Goal: Task Accomplishment & Management: Use online tool/utility

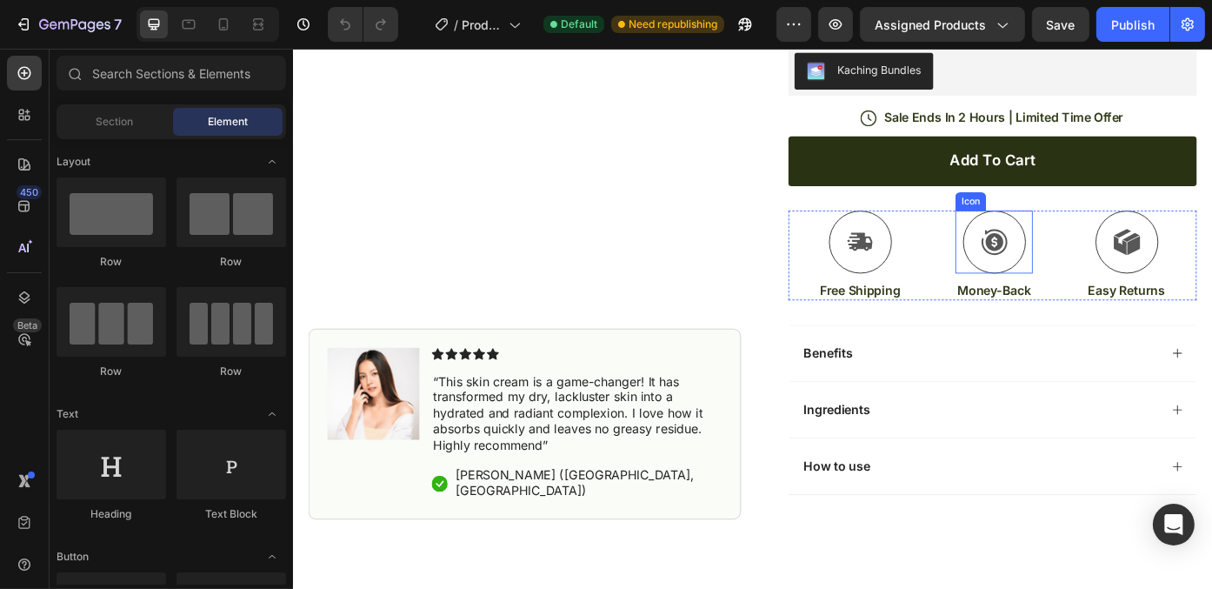
scroll to position [348, 0]
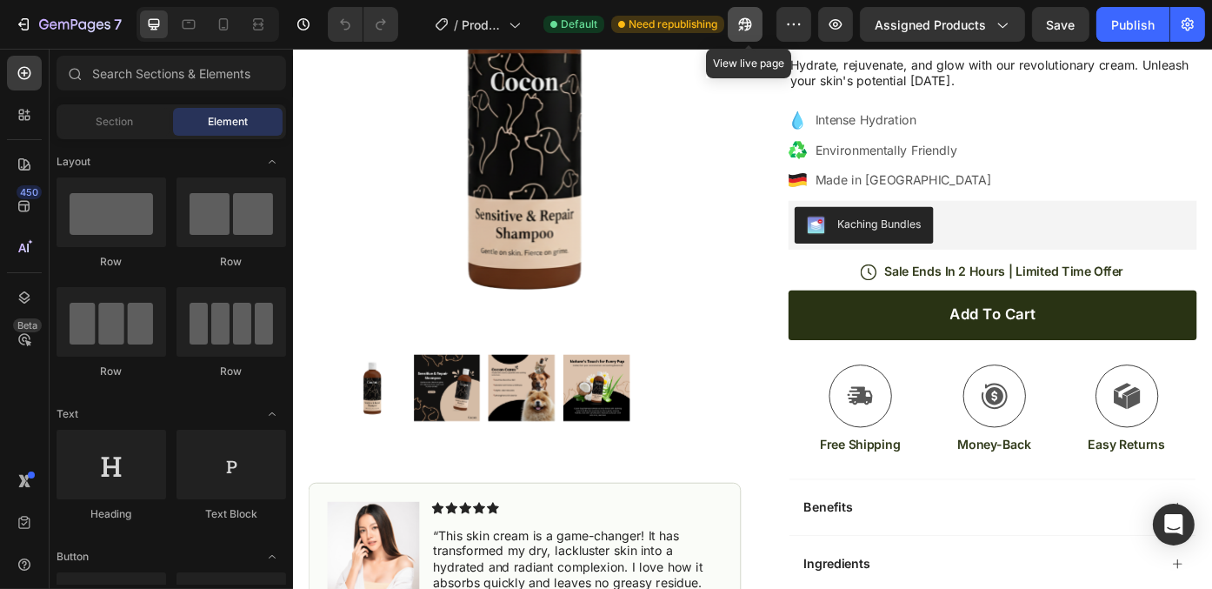
click at [751, 24] on icon "button" at bounding box center [745, 24] width 17 height 17
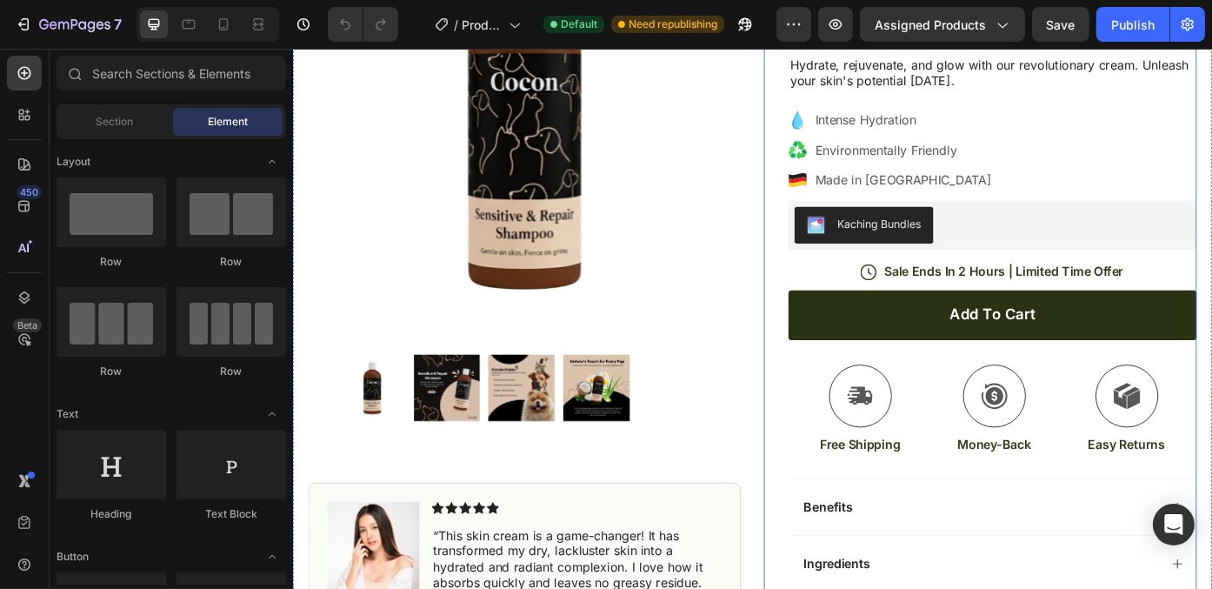
scroll to position [0, 0]
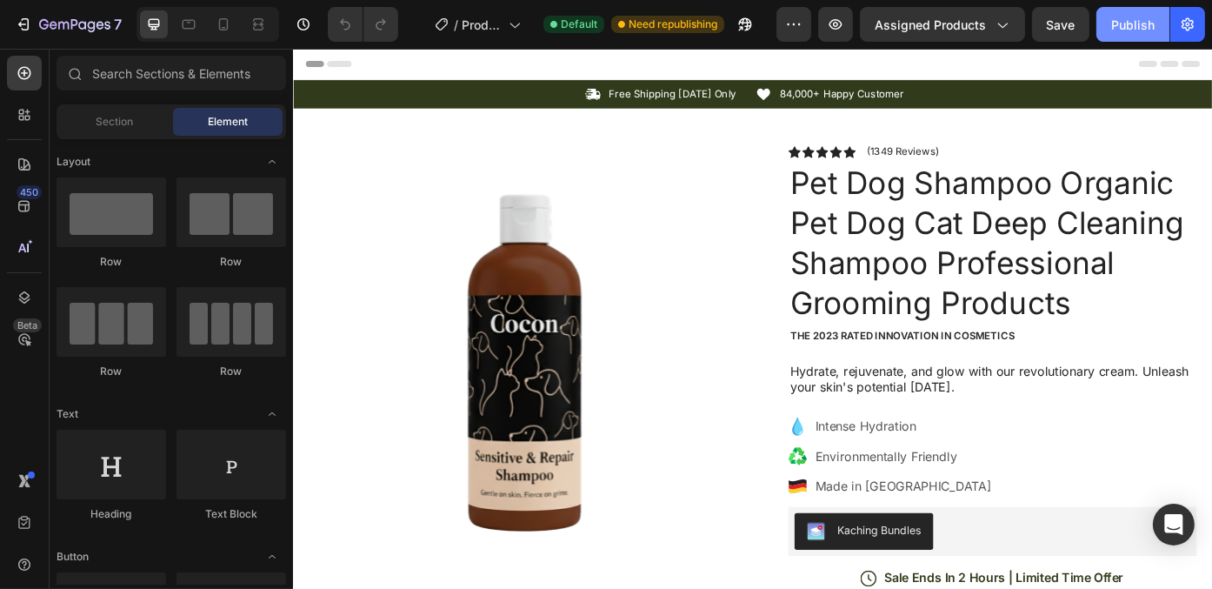
click at [1143, 14] on button "Publish" at bounding box center [1133, 24] width 73 height 35
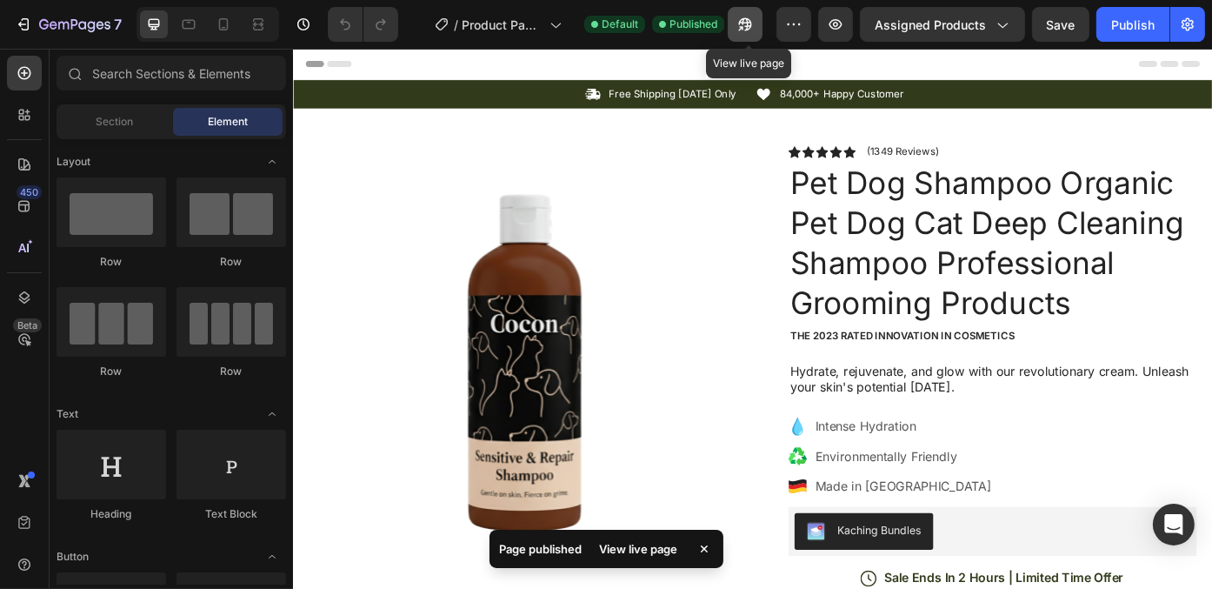
click at [751, 29] on icon "button" at bounding box center [745, 24] width 13 height 13
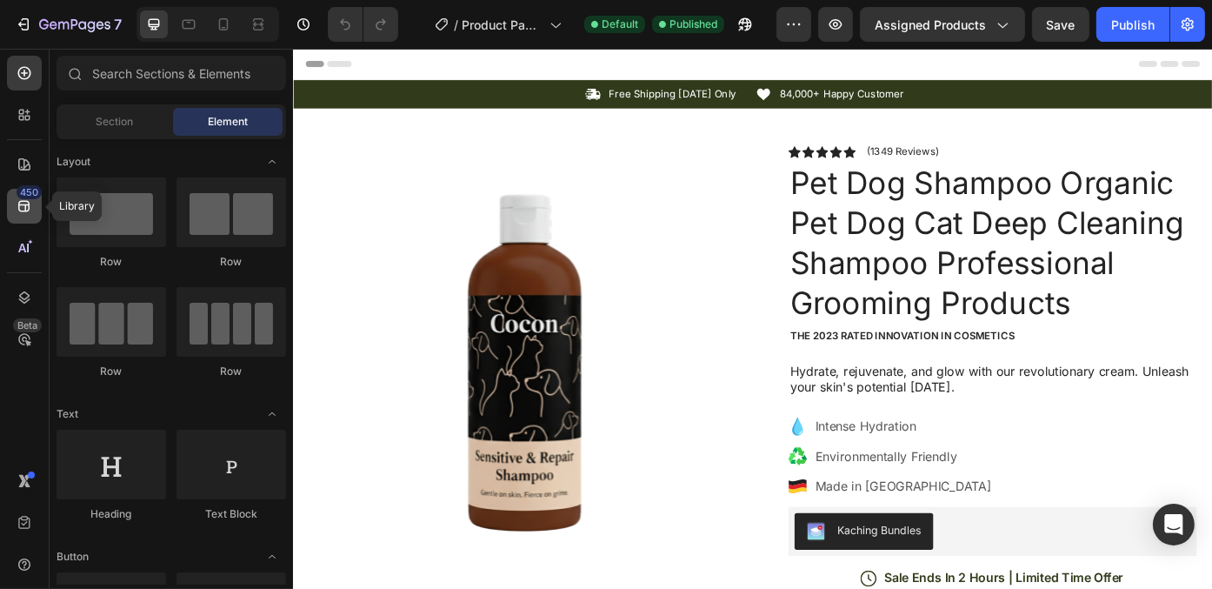
click at [16, 203] on icon at bounding box center [24, 205] width 17 height 17
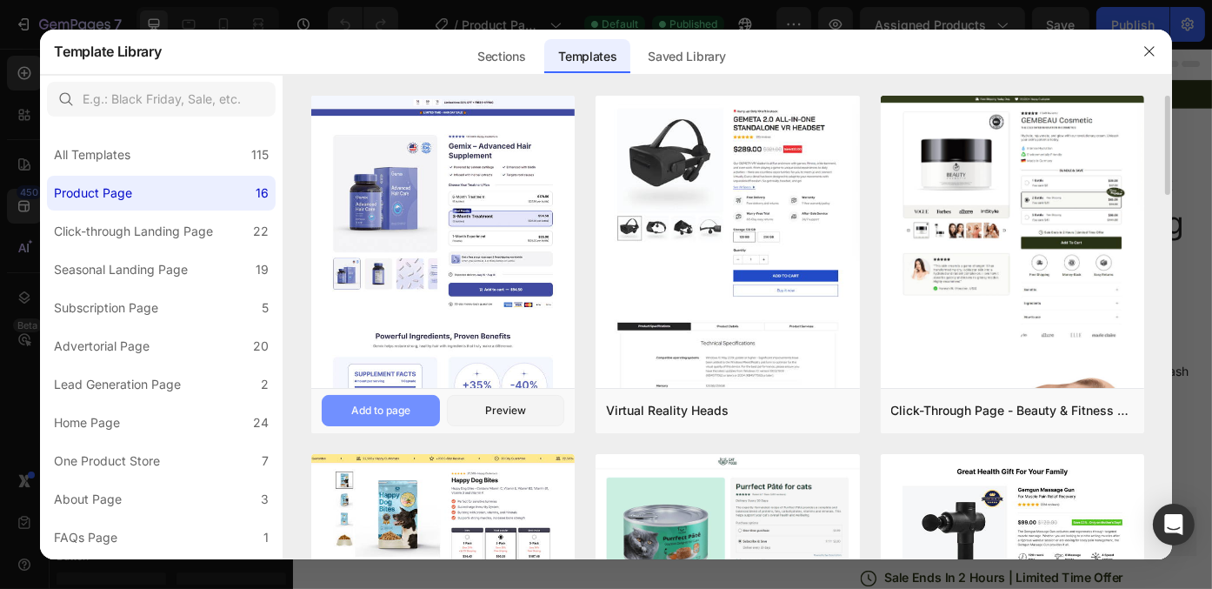
click at [419, 409] on button "Add to page" at bounding box center [381, 410] width 118 height 31
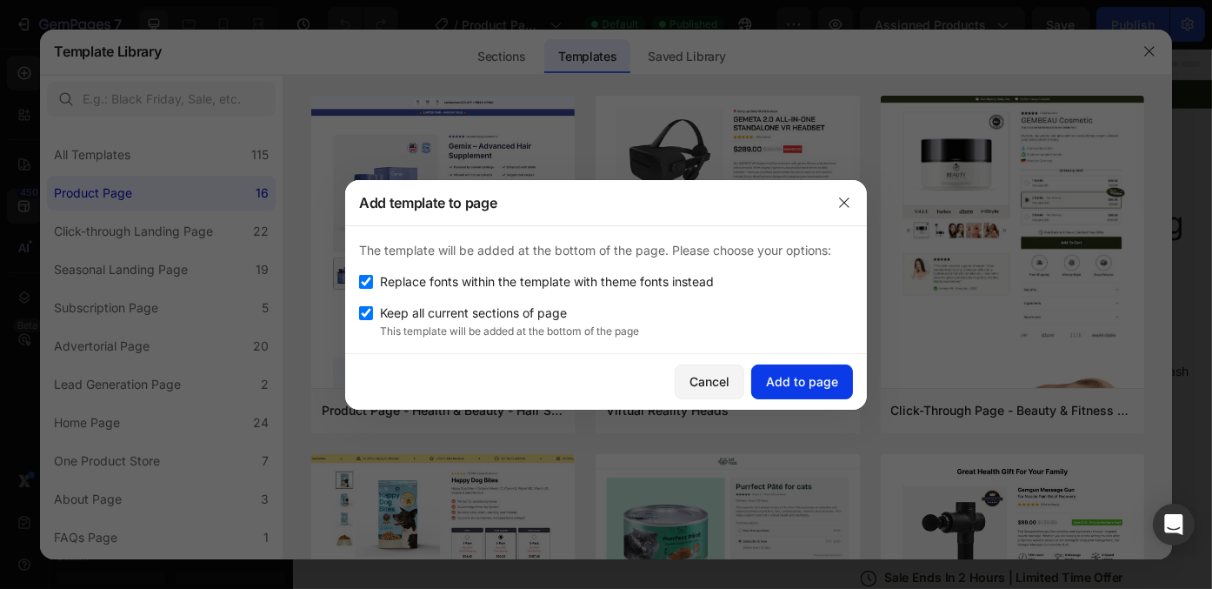
click at [830, 382] on div "Add to page" at bounding box center [802, 381] width 72 height 18
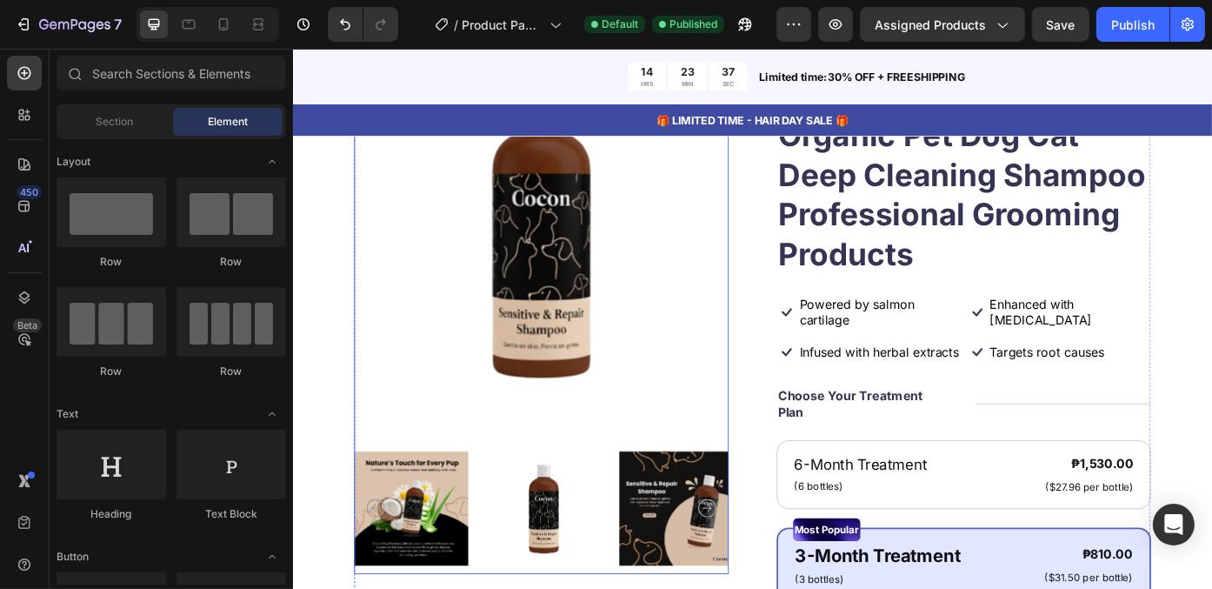
scroll to position [5478, 0]
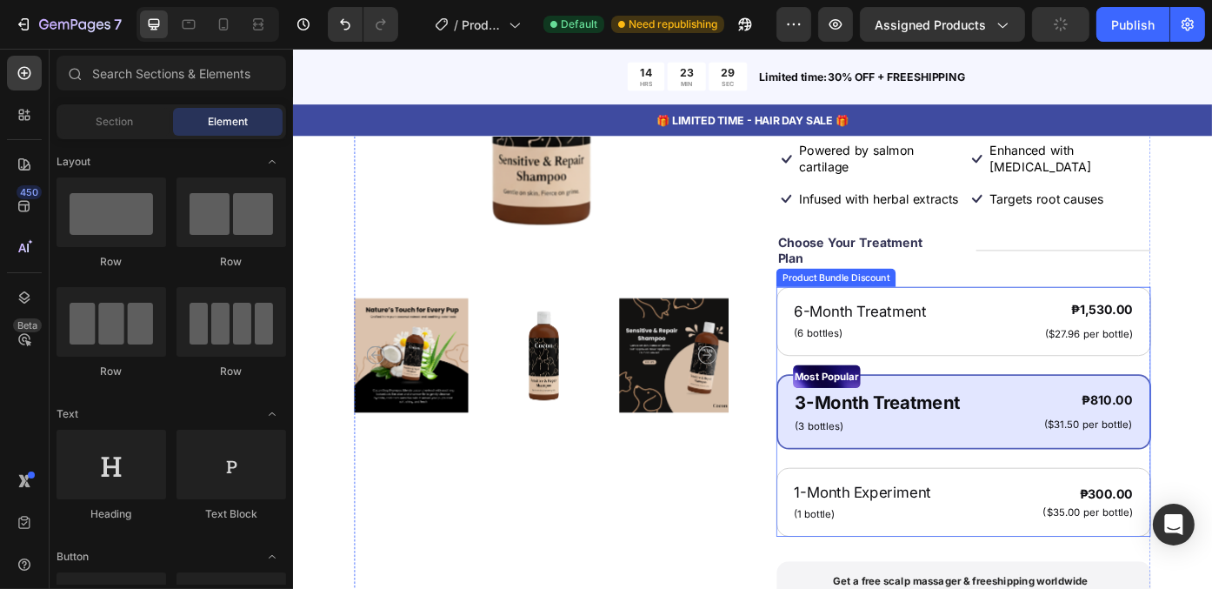
click at [1025, 418] on div "6-Month Treatment Text Block (6 bottles) Text Block ₱1,530.00 Product Price Pro…" at bounding box center [1053, 461] width 425 height 284
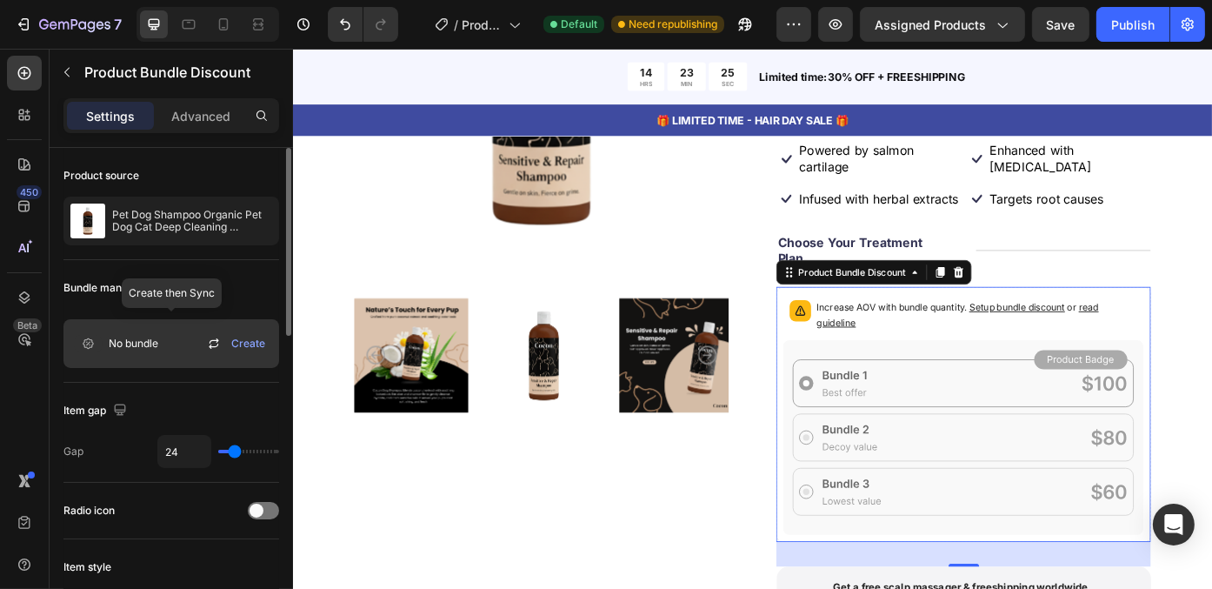
click at [244, 342] on span "Create" at bounding box center [248, 344] width 34 height 16
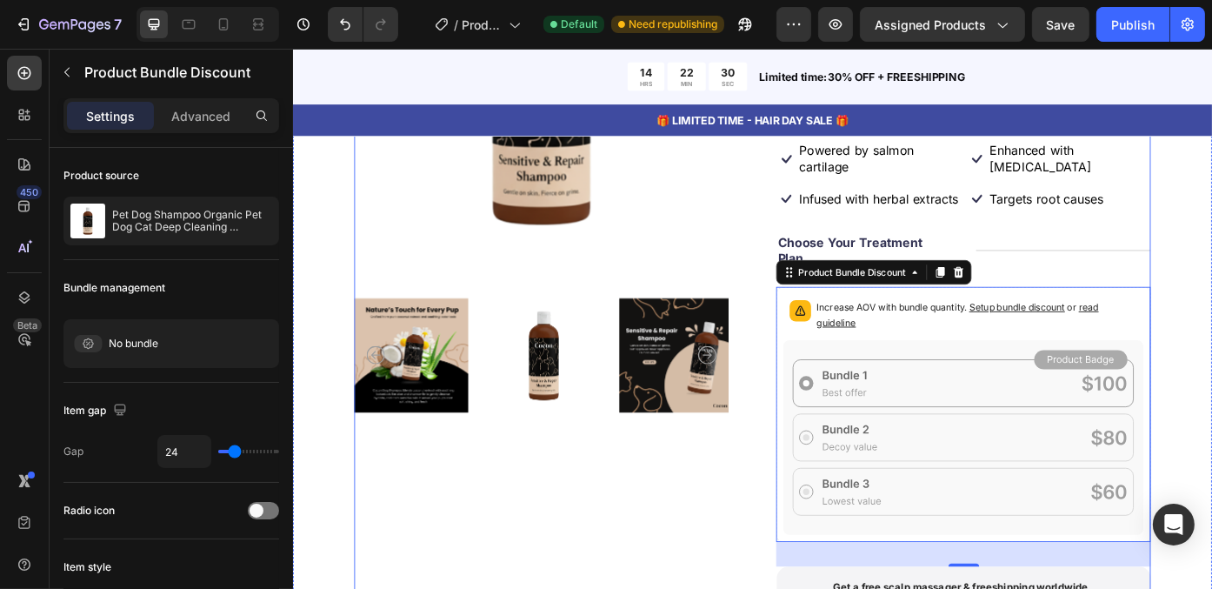
click at [667, 523] on div "Product Images" at bounding box center [574, 401] width 425 height 1063
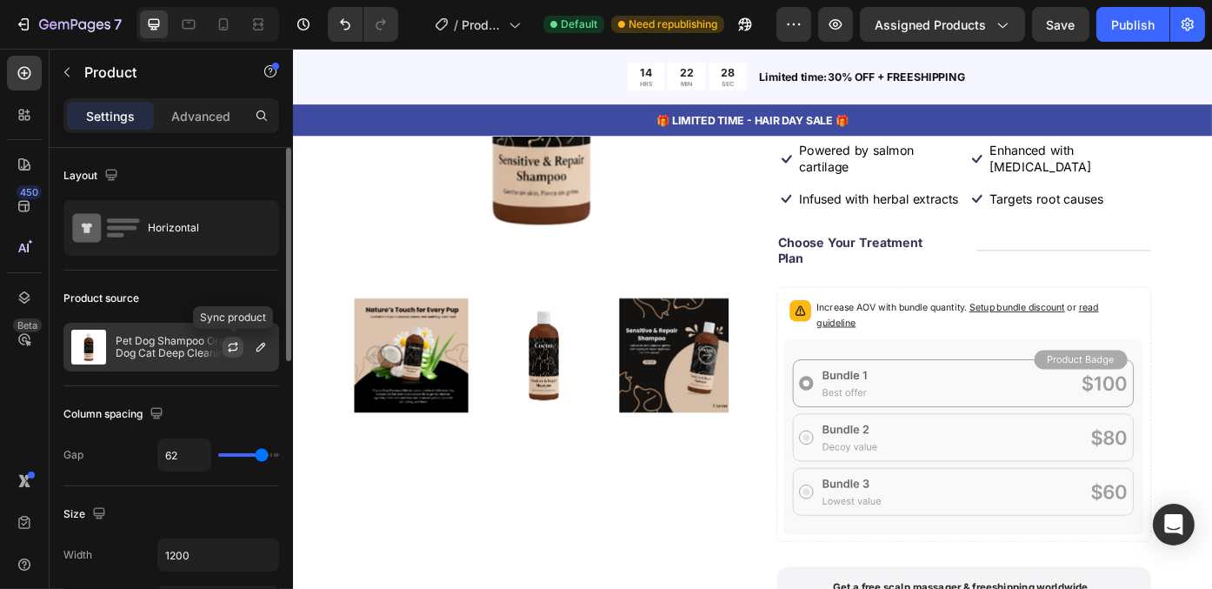
click at [235, 342] on icon "button" at bounding box center [234, 344] width 10 height 5
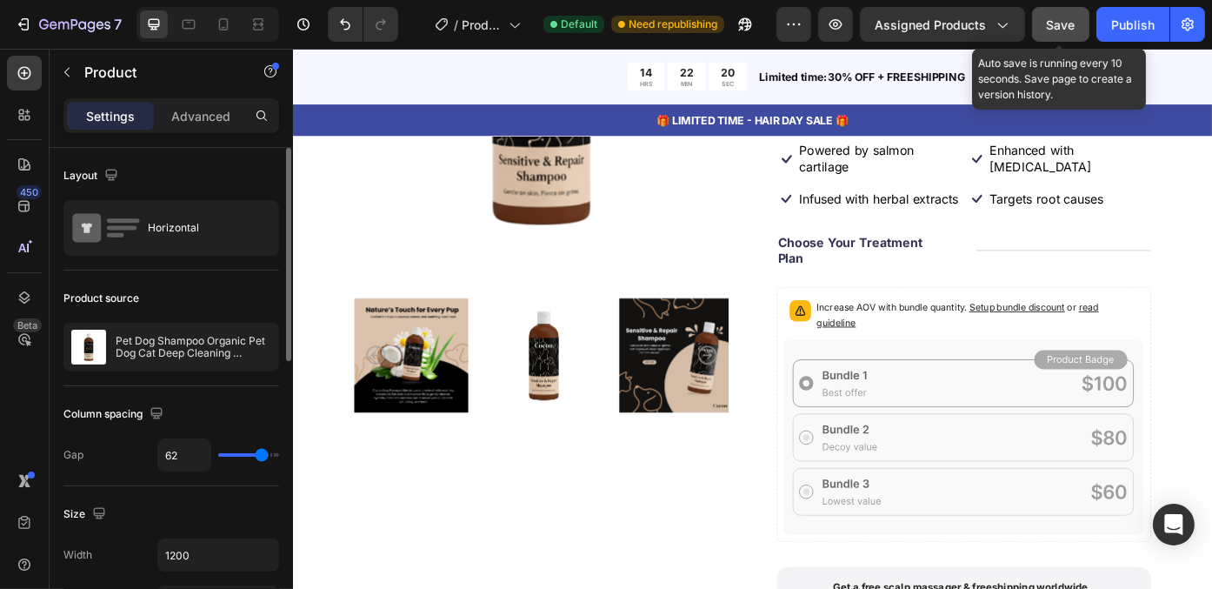
click at [1055, 26] on span "Save" at bounding box center [1061, 24] width 29 height 15
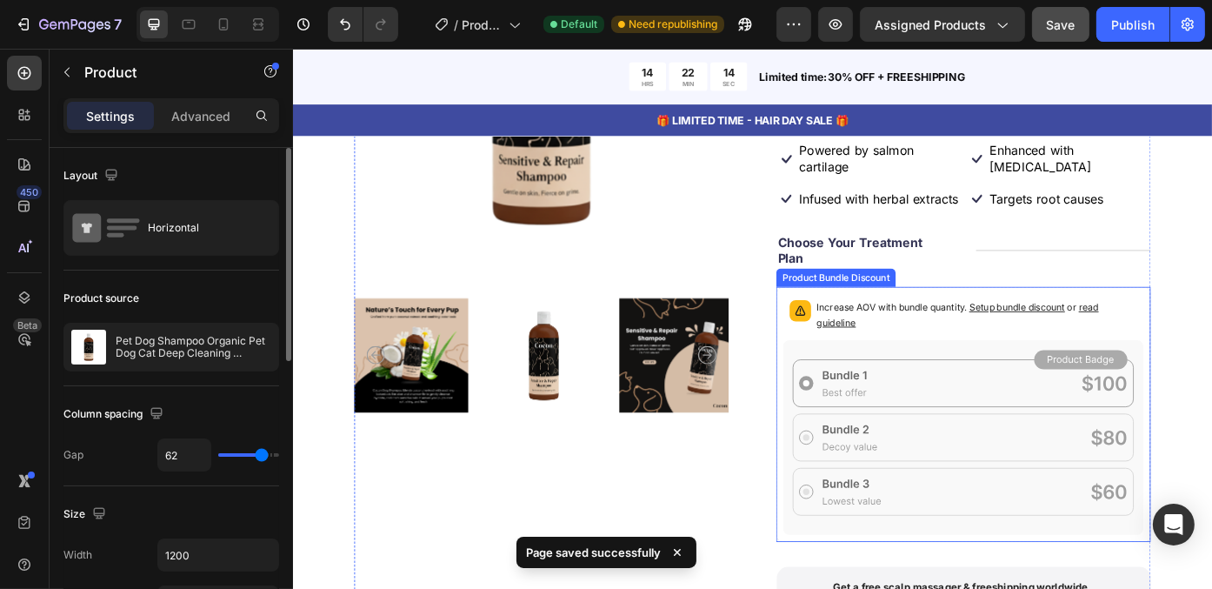
click at [1072, 349] on span "Setup bundle discount" at bounding box center [1114, 342] width 109 height 13
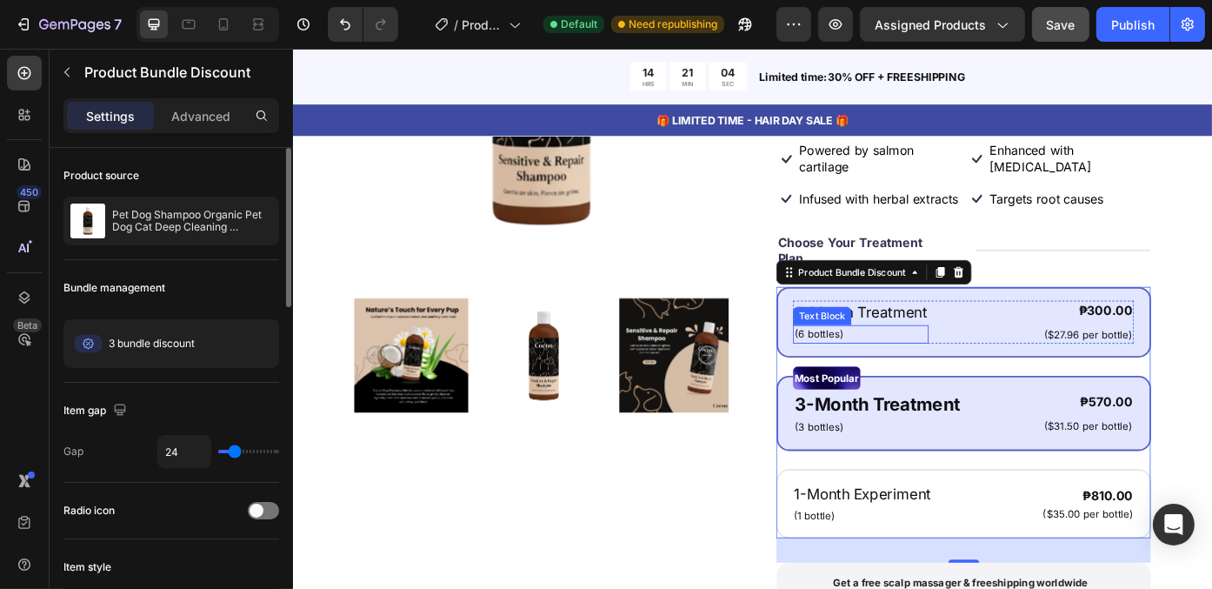
click at [881, 382] on p "(6 bottles)" at bounding box center [937, 372] width 150 height 17
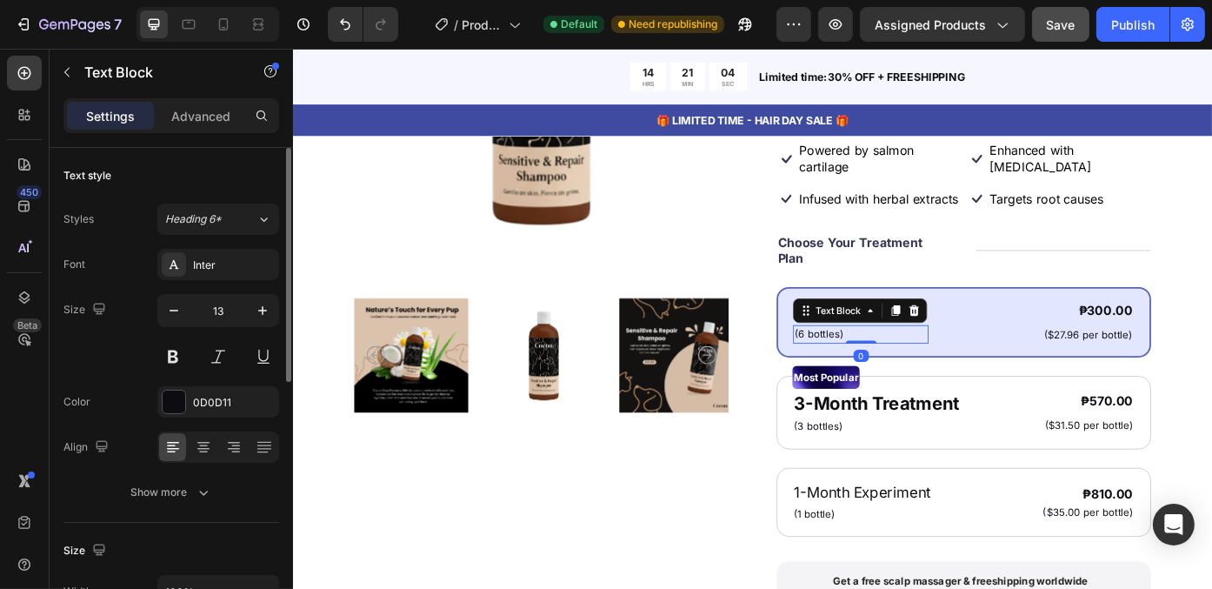
click at [881, 382] on p "(6 bottles)" at bounding box center [937, 372] width 150 height 17
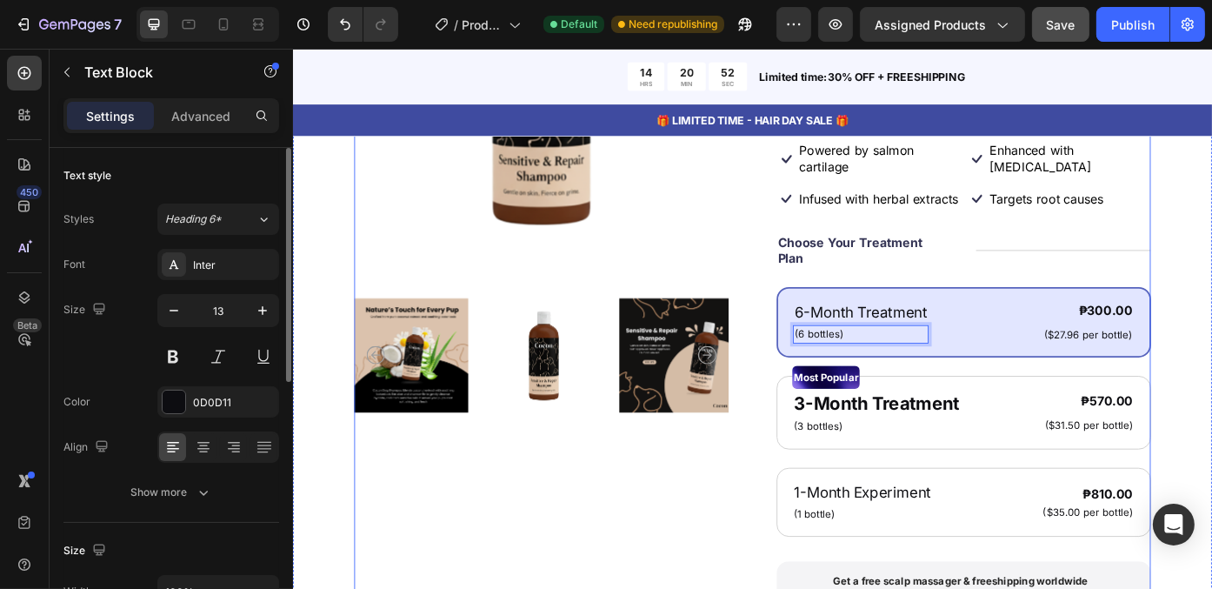
click at [636, 508] on div "Product Images" at bounding box center [574, 398] width 425 height 1057
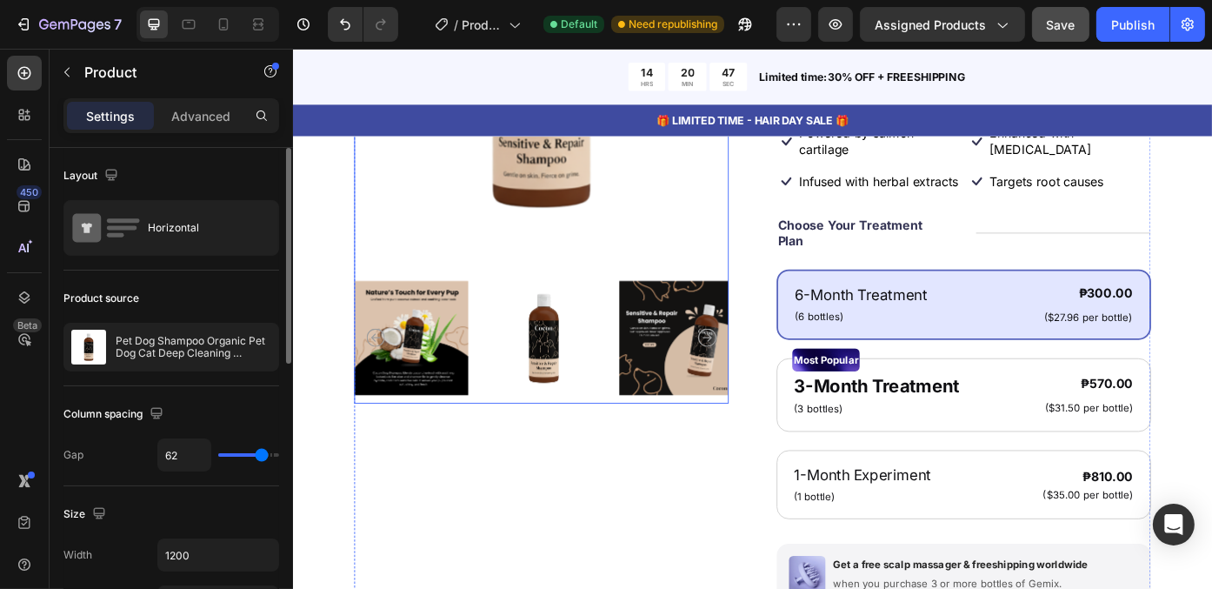
scroll to position [5565, 0]
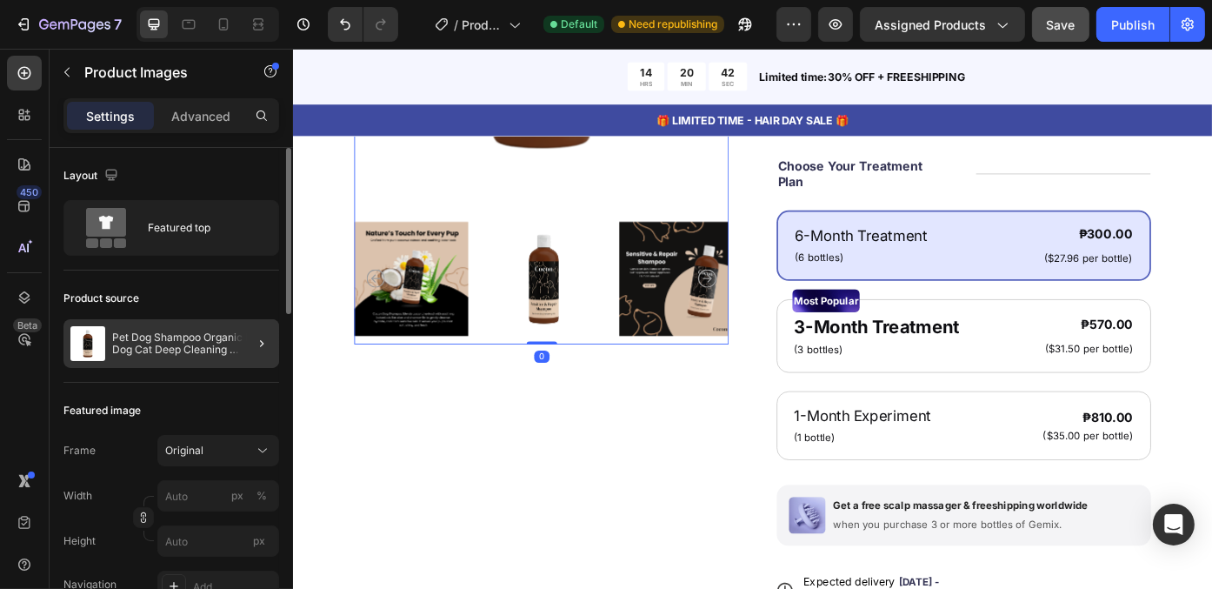
click at [278, 341] on div at bounding box center [254, 343] width 49 height 49
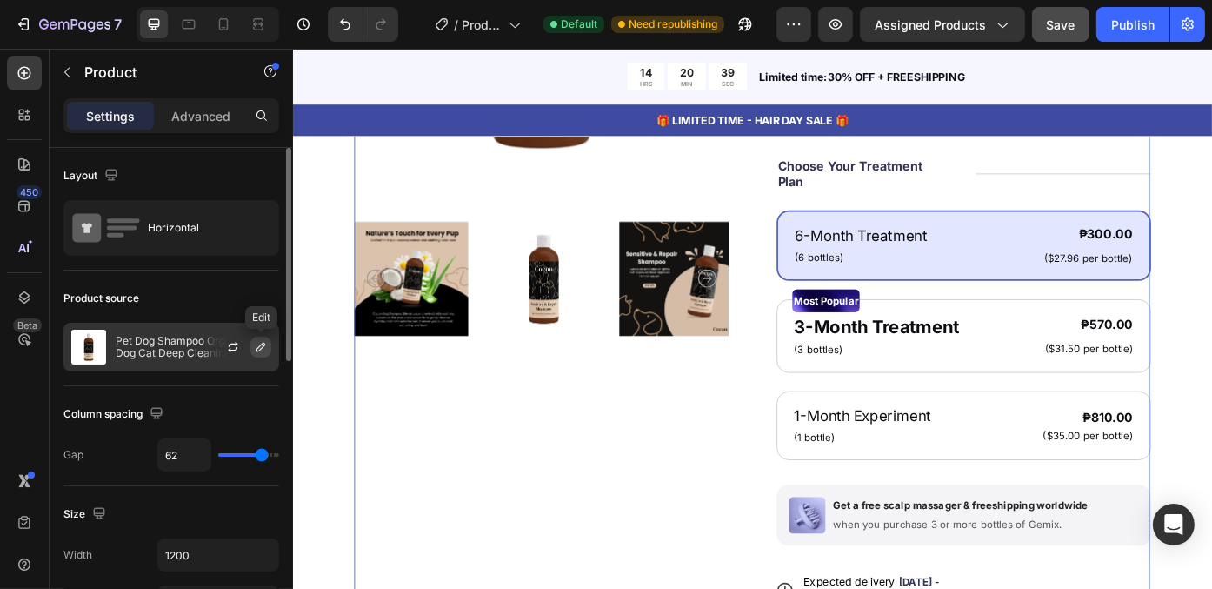
click at [264, 347] on icon "button" at bounding box center [261, 347] width 14 height 14
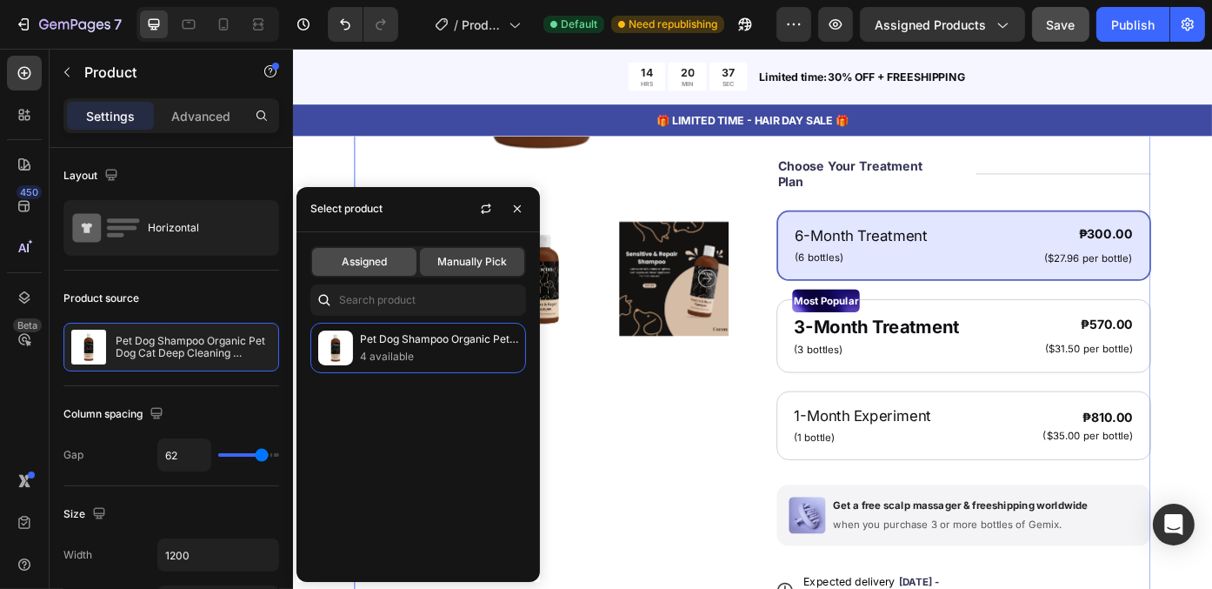
click at [377, 270] on div "Assigned" at bounding box center [364, 262] width 104 height 28
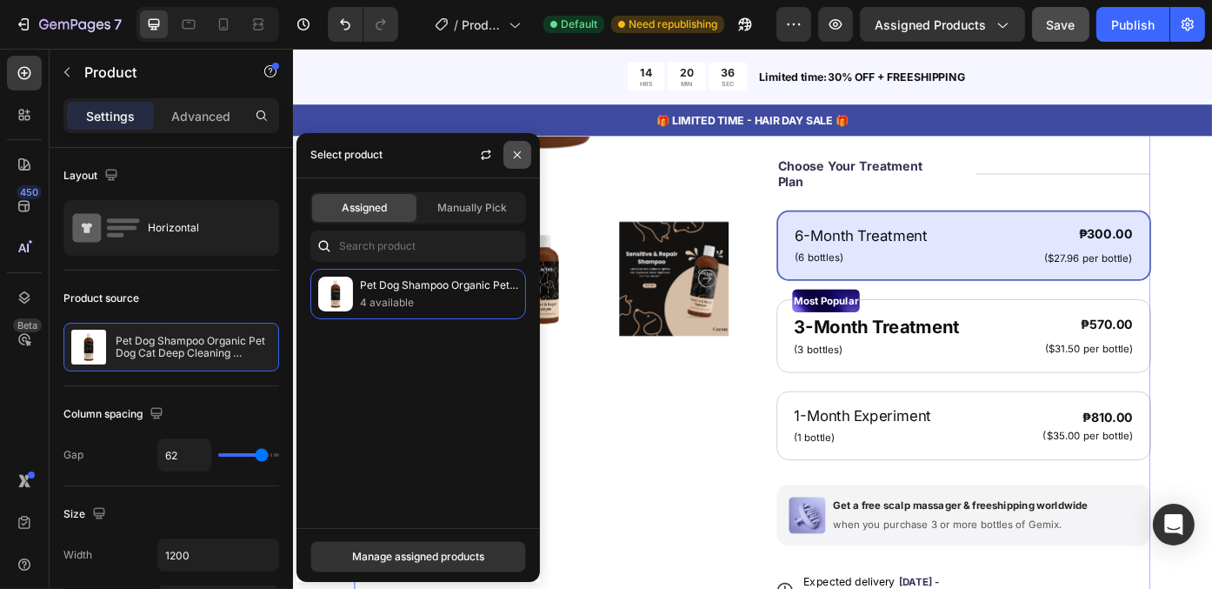
click at [520, 152] on icon "button" at bounding box center [518, 155] width 14 height 14
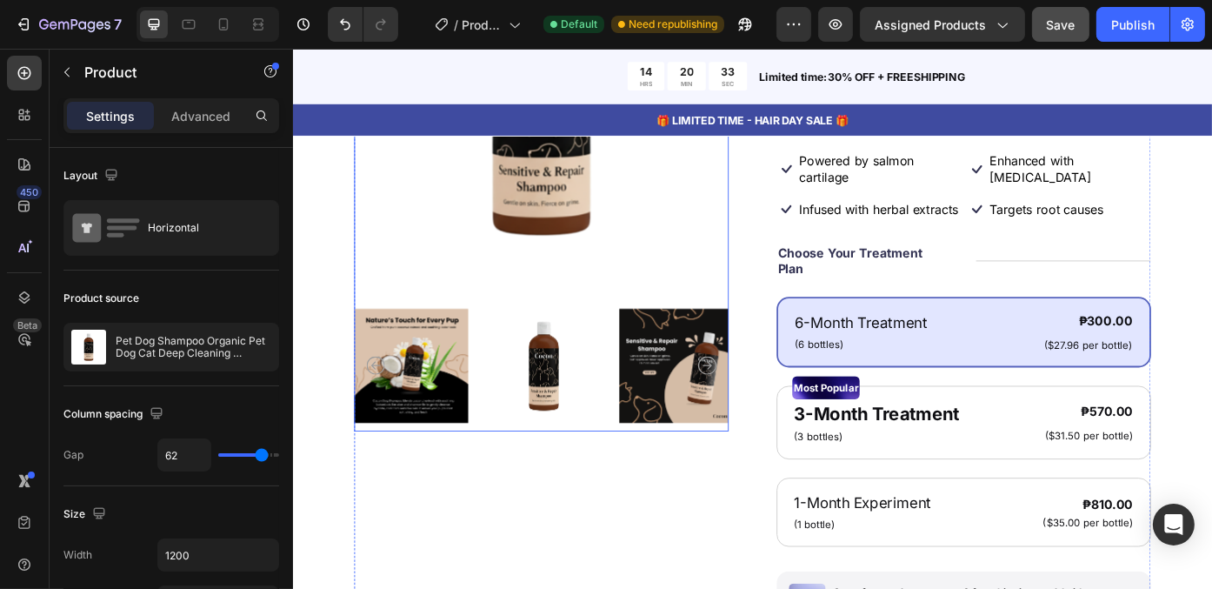
scroll to position [5304, 0]
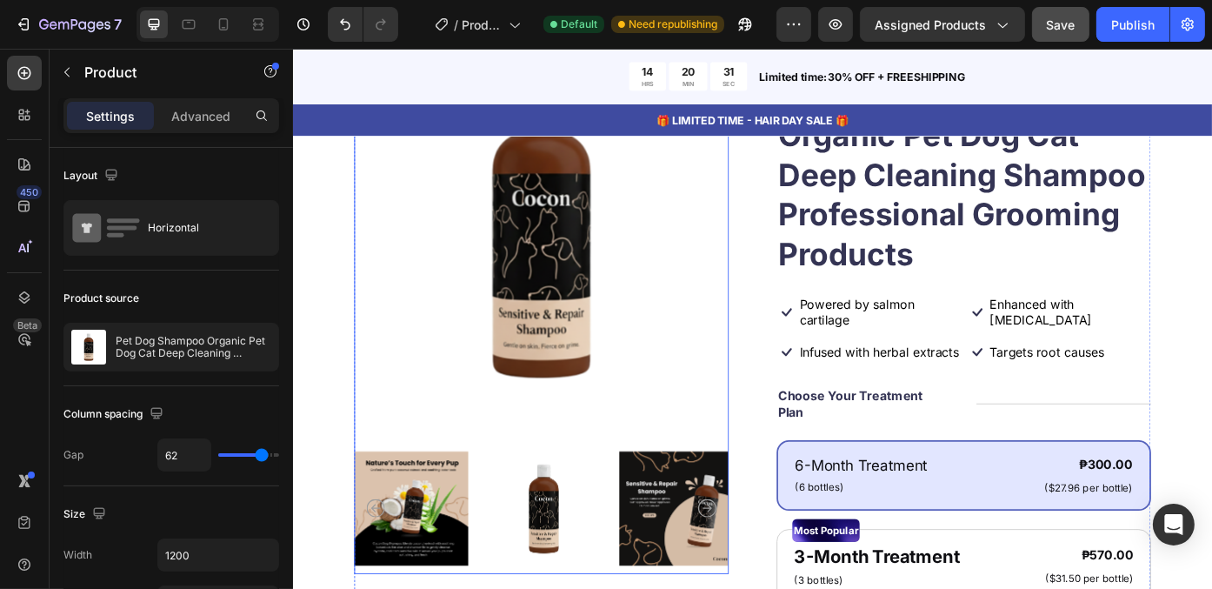
click at [752, 560] on icon "Carousel Next Arrow" at bounding box center [762, 570] width 21 height 21
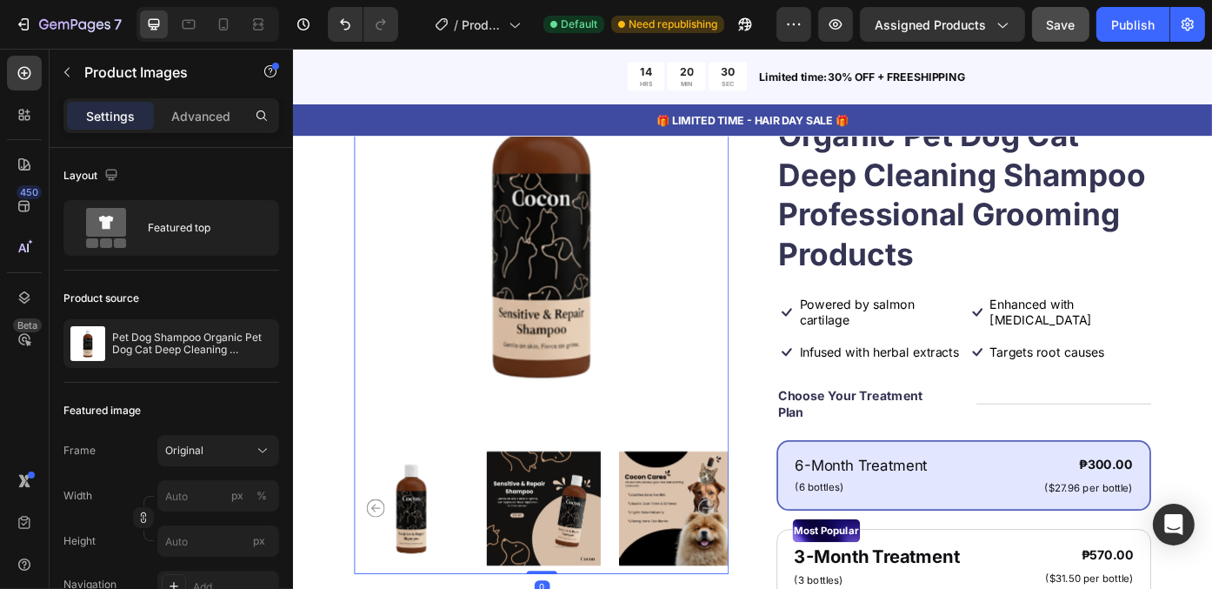
click at [752, 560] on icon "Carousel Next Arrow" at bounding box center [762, 570] width 21 height 21
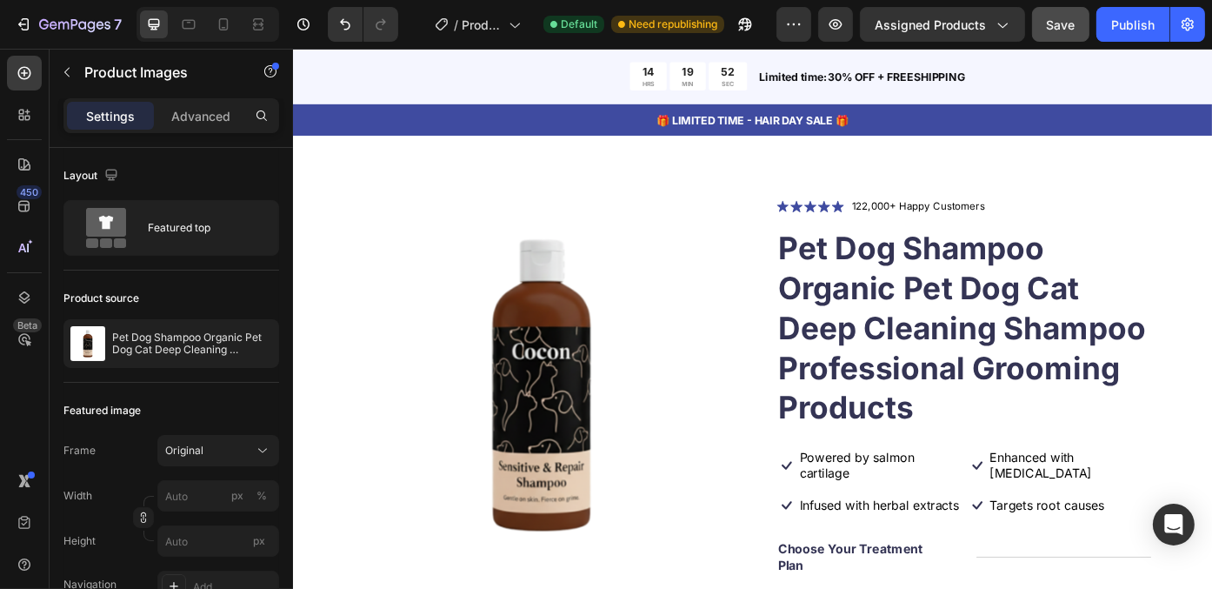
scroll to position [5391, 0]
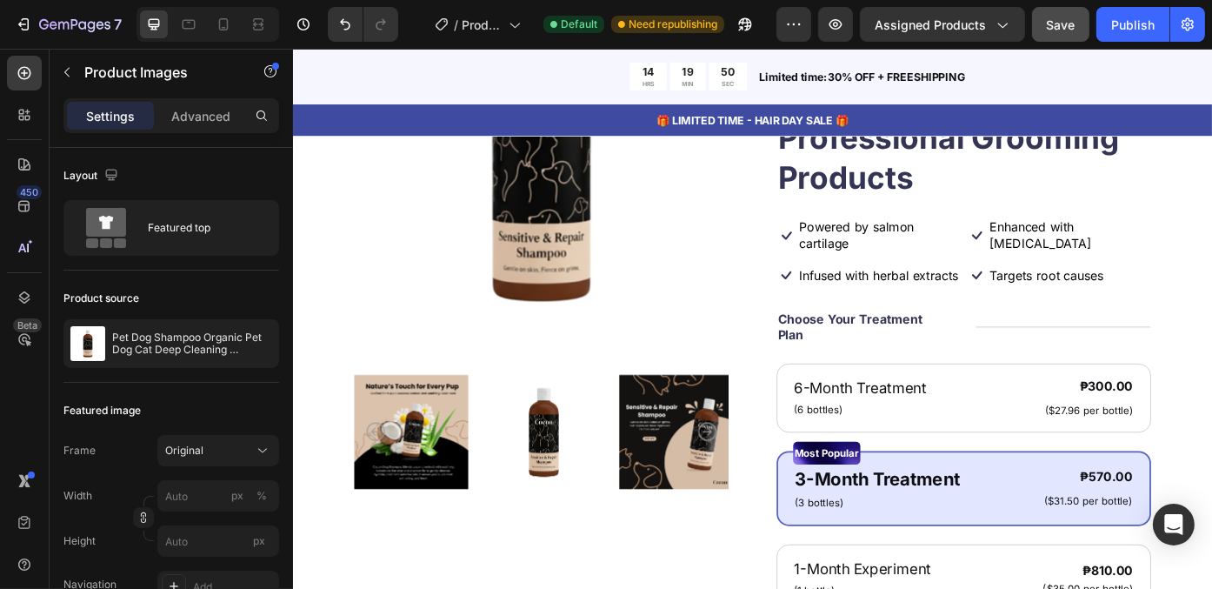
click at [556, 487] on img at bounding box center [577, 484] width 130 height 149
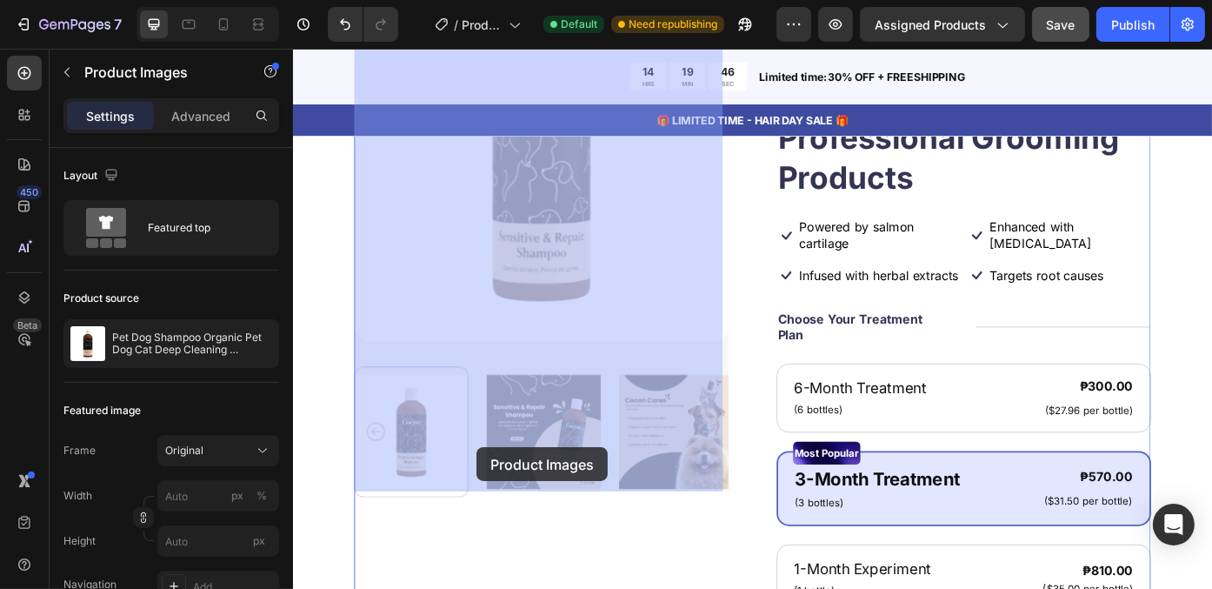
drag, startPoint x: 452, startPoint y: 497, endPoint x: 501, endPoint y: 501, distance: 48.8
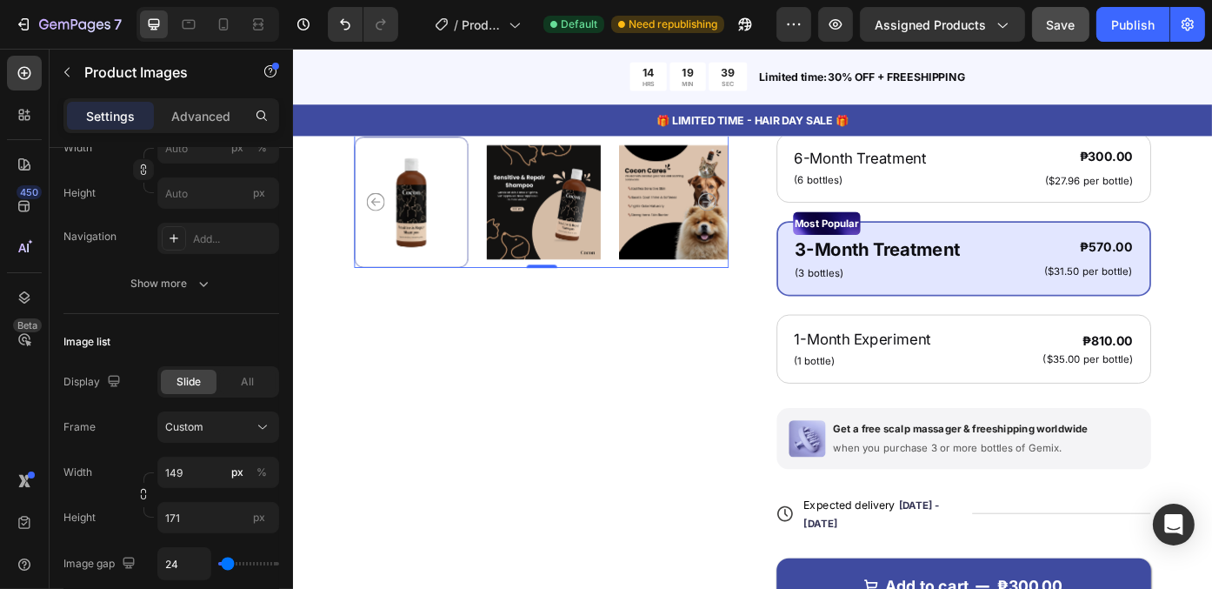
scroll to position [0, 0]
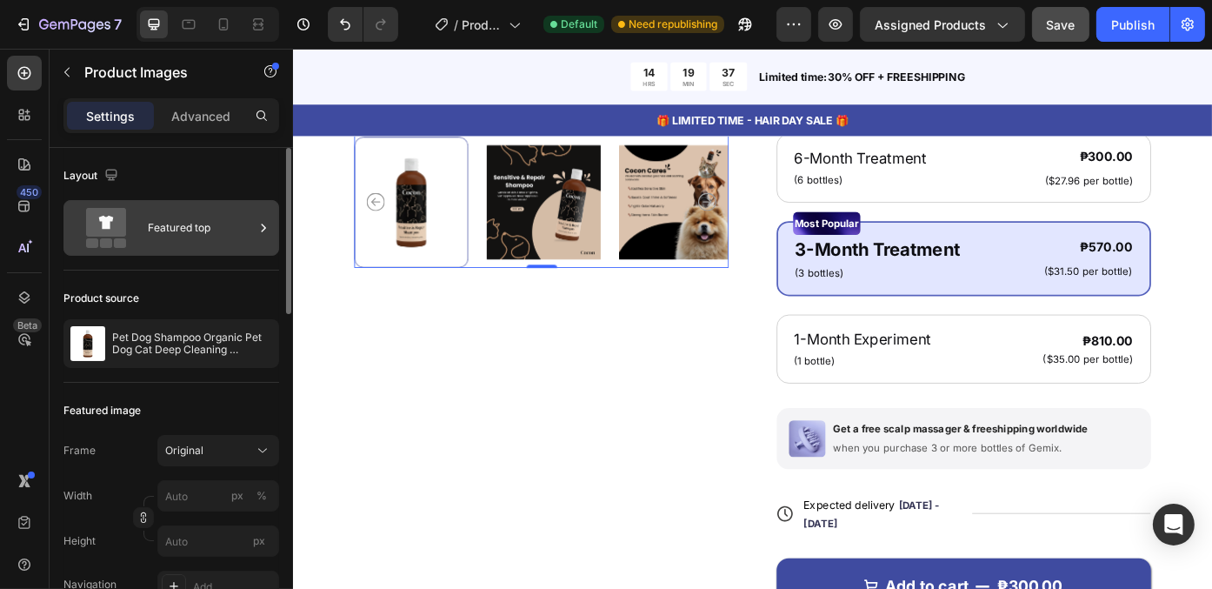
click at [194, 224] on div "Featured top" at bounding box center [201, 228] width 106 height 40
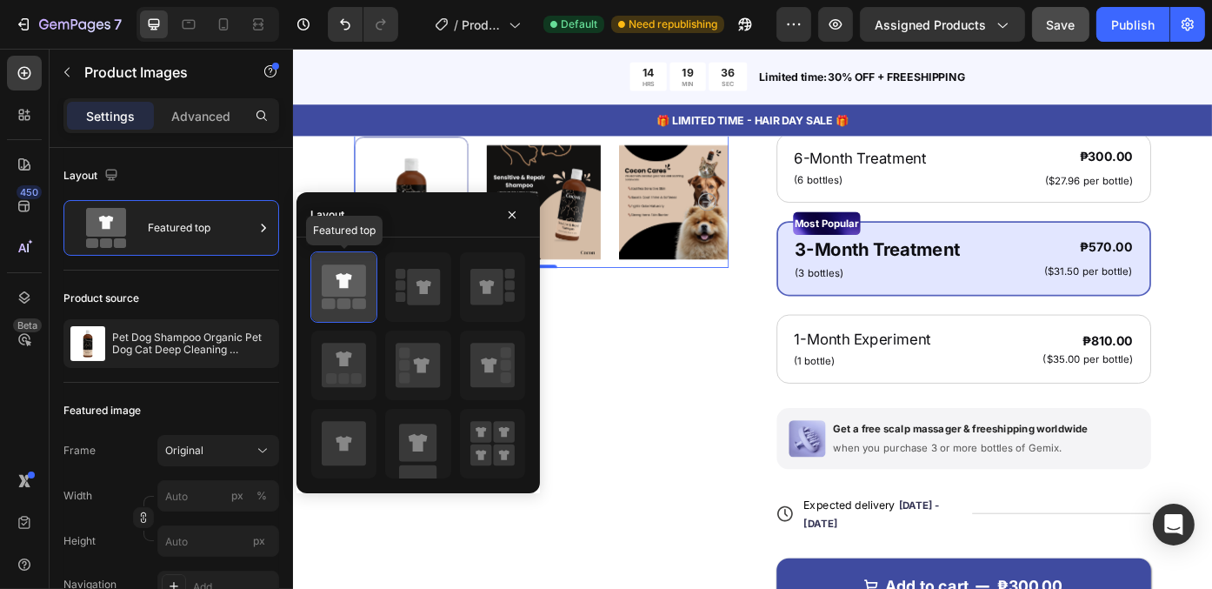
click at [340, 284] on icon at bounding box center [344, 281] width 16 height 15
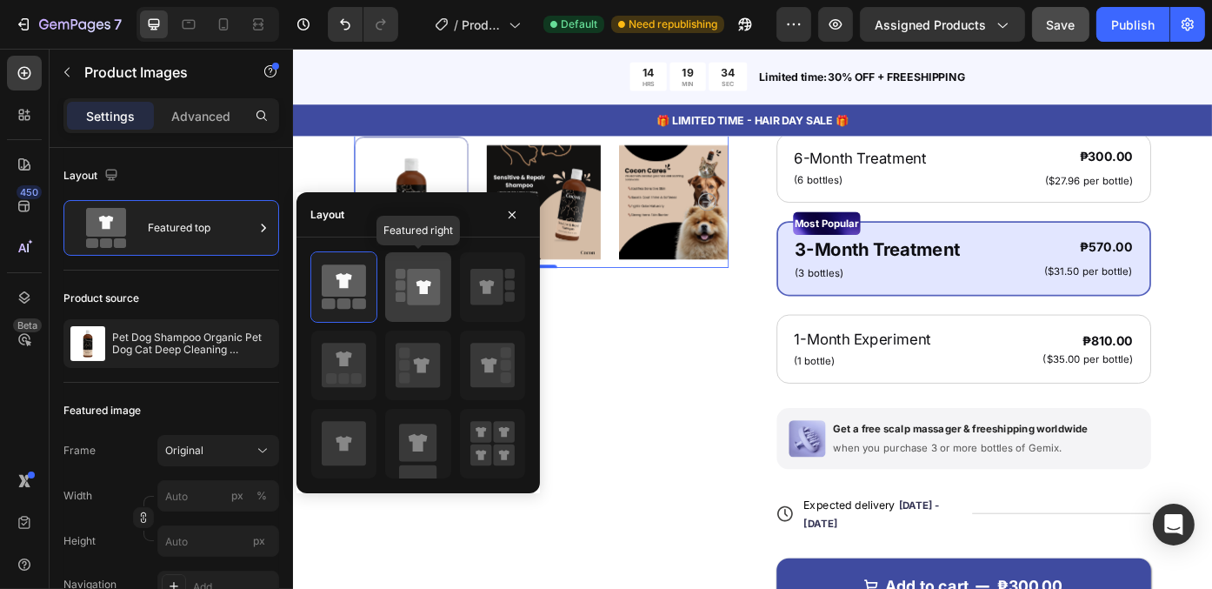
click at [408, 293] on icon at bounding box center [424, 287] width 33 height 37
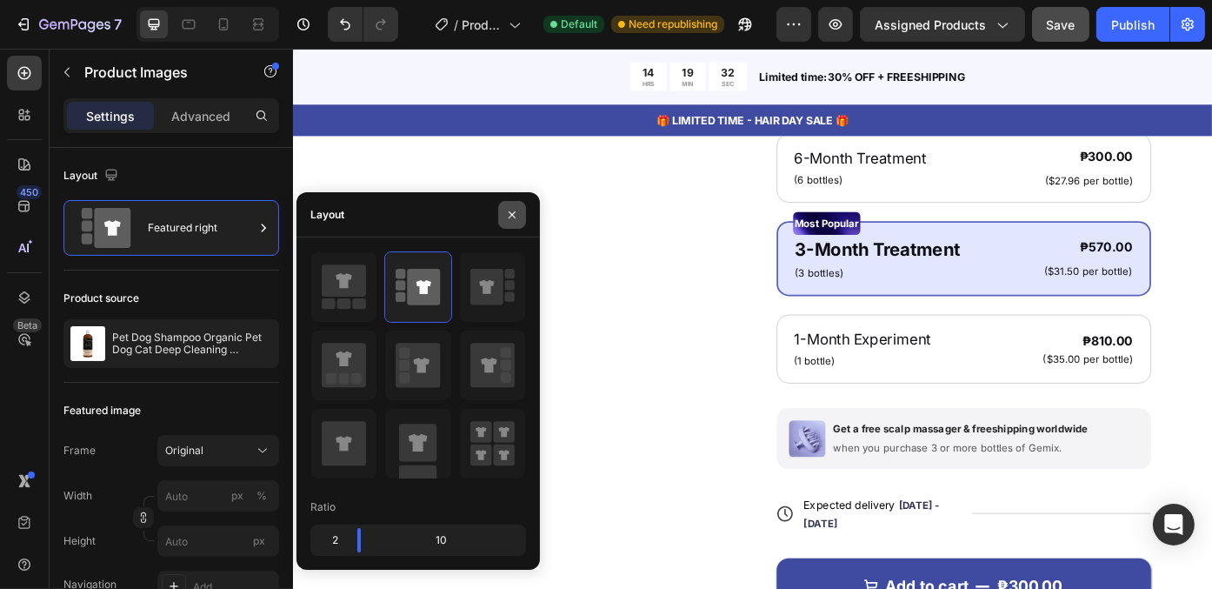
click at [511, 210] on icon "button" at bounding box center [512, 215] width 14 height 14
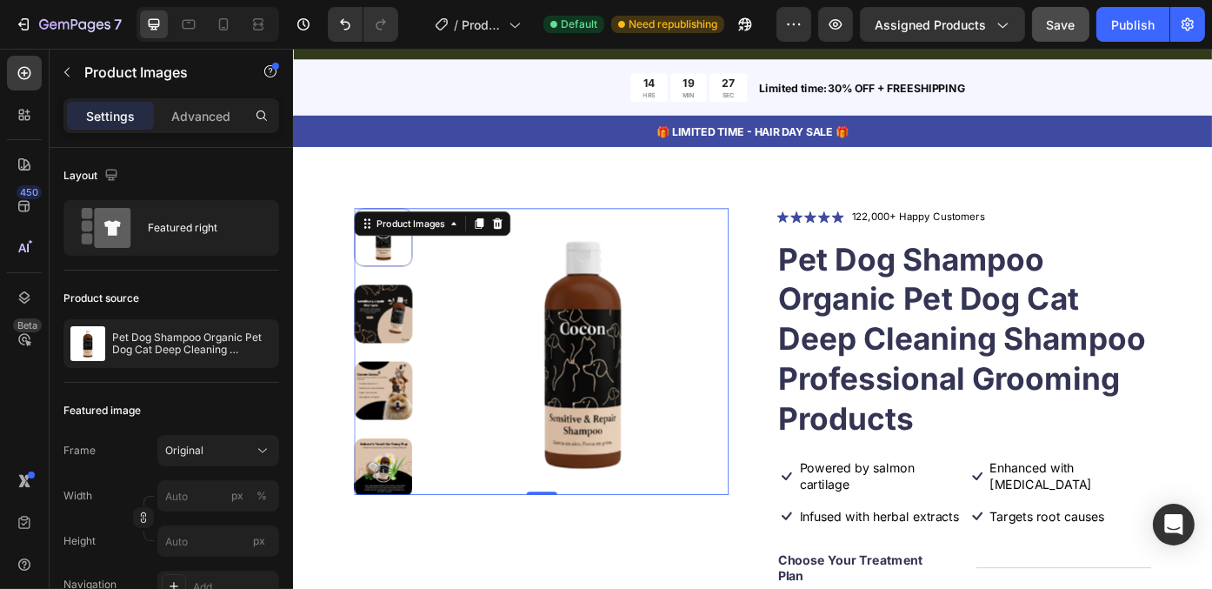
scroll to position [5130, 0]
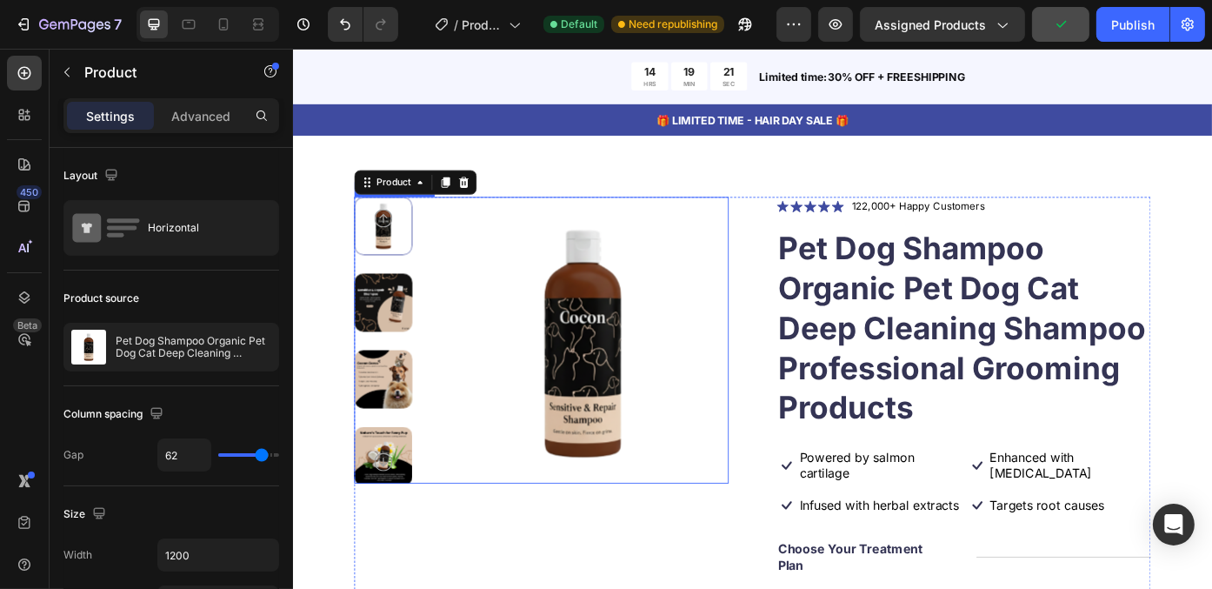
click at [409, 330] on img at bounding box center [395, 337] width 66 height 66
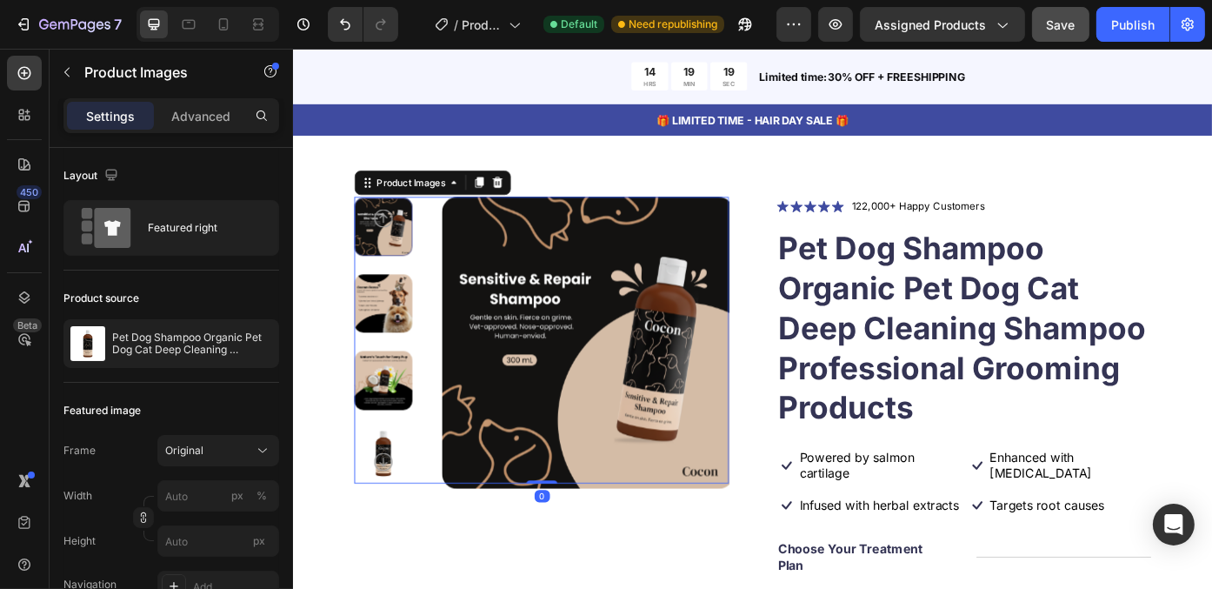
click at [409, 352] on img at bounding box center [395, 338] width 66 height 66
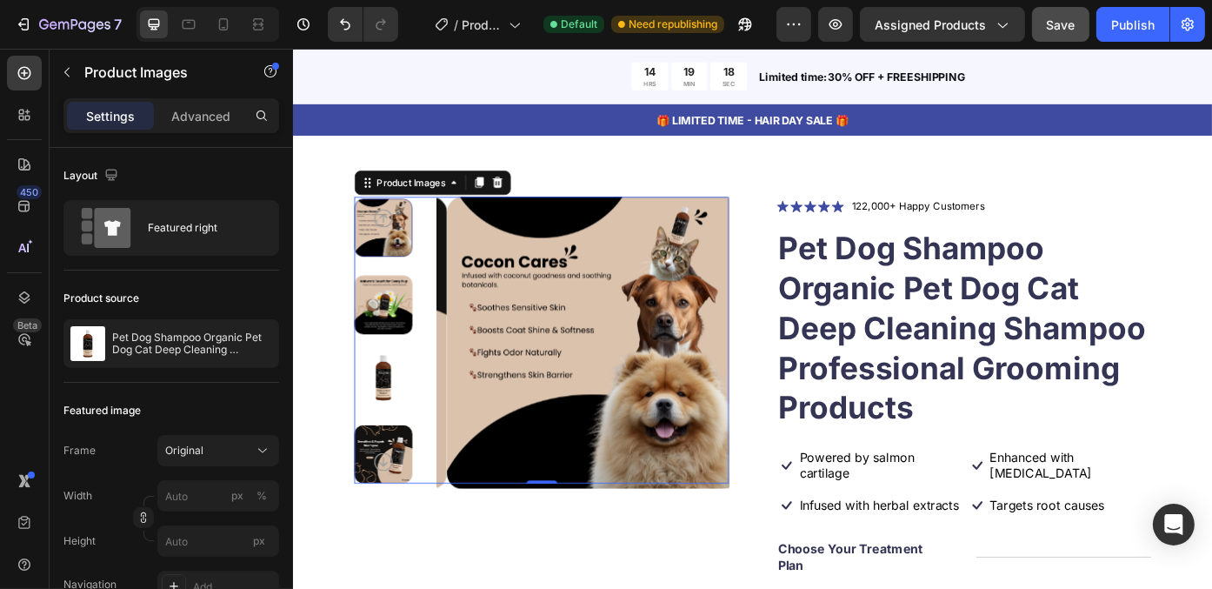
click at [409, 365] on img at bounding box center [395, 340] width 66 height 66
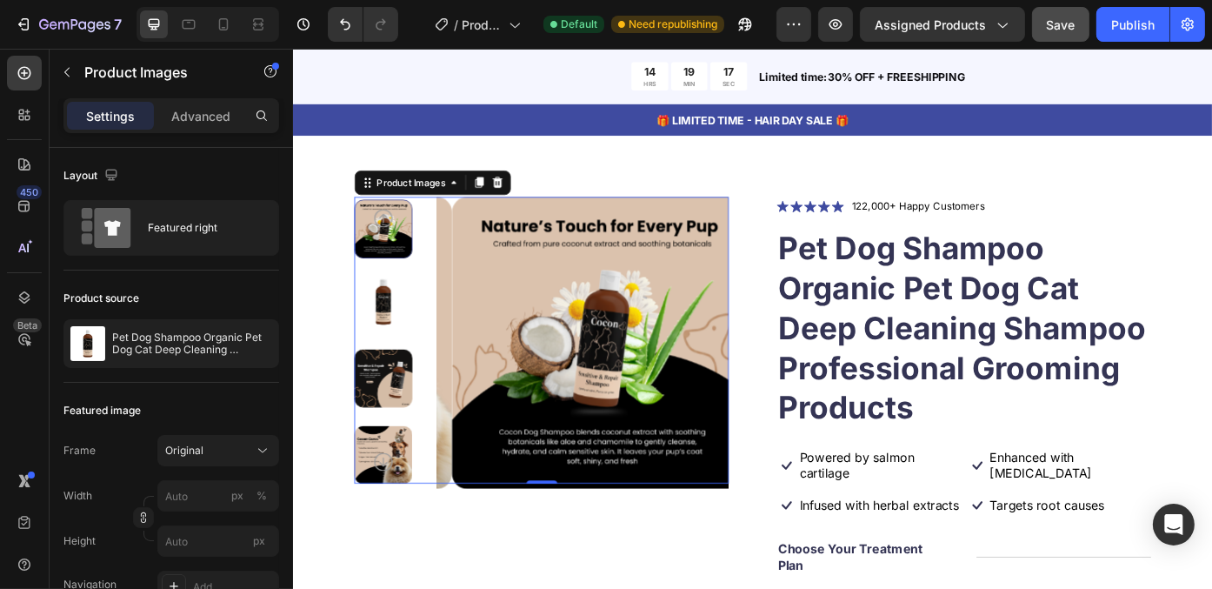
click at [404, 422] on img at bounding box center [395, 424] width 66 height 66
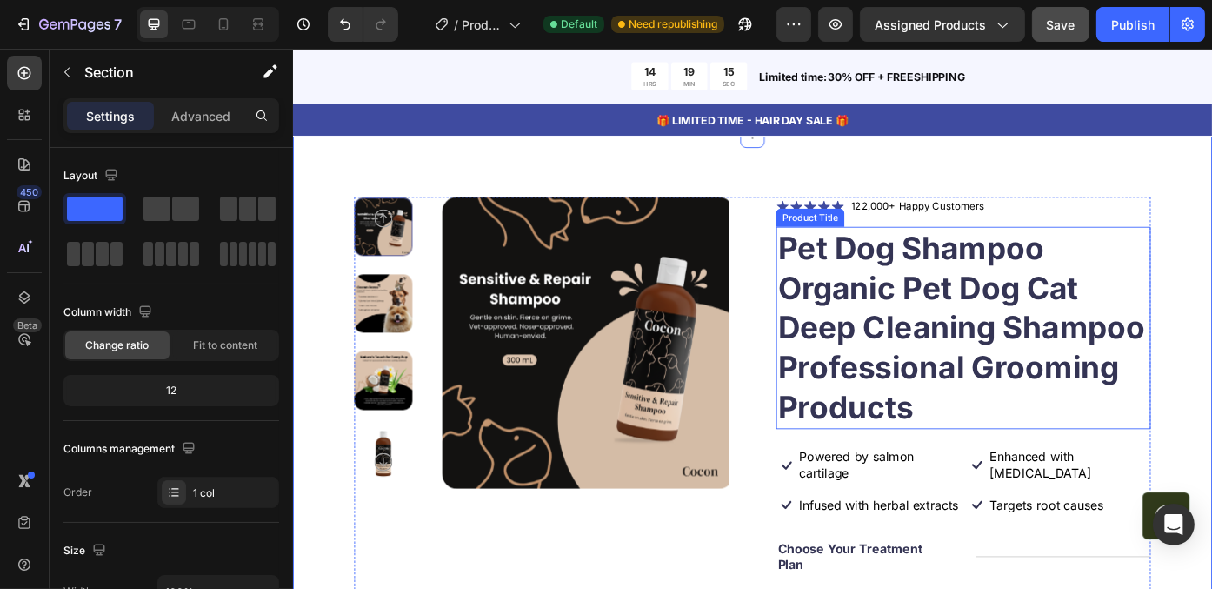
scroll to position [4956, 0]
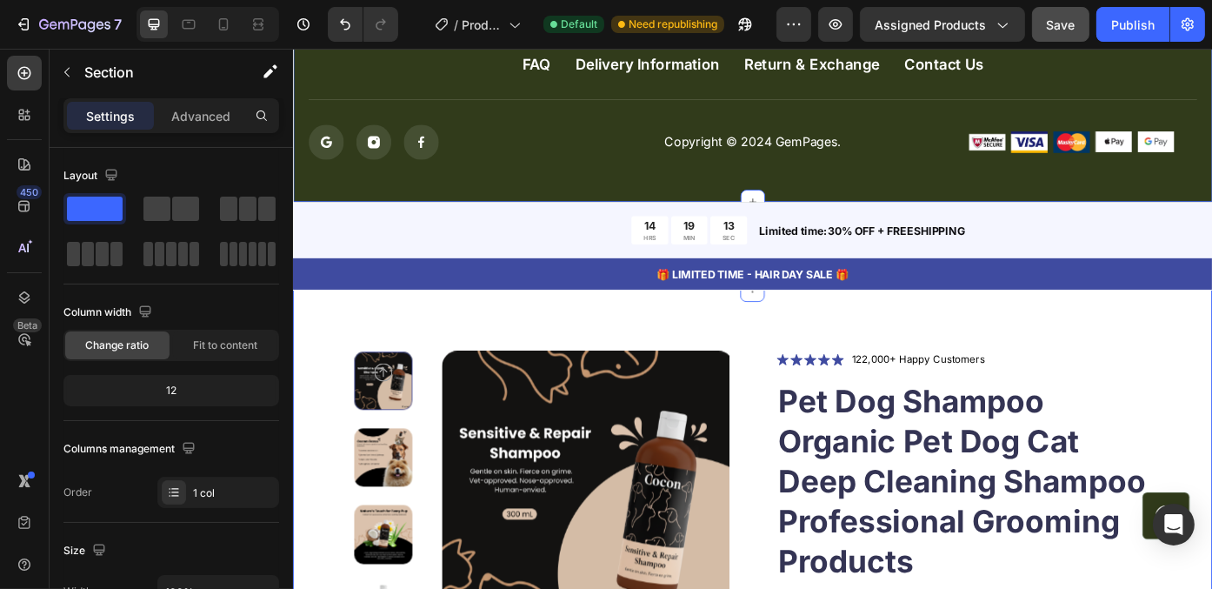
click at [578, 191] on div "FAQ Button Delivery Information Button Return & Exchange Button Contact Us Butt…" at bounding box center [814, 102] width 1044 height 239
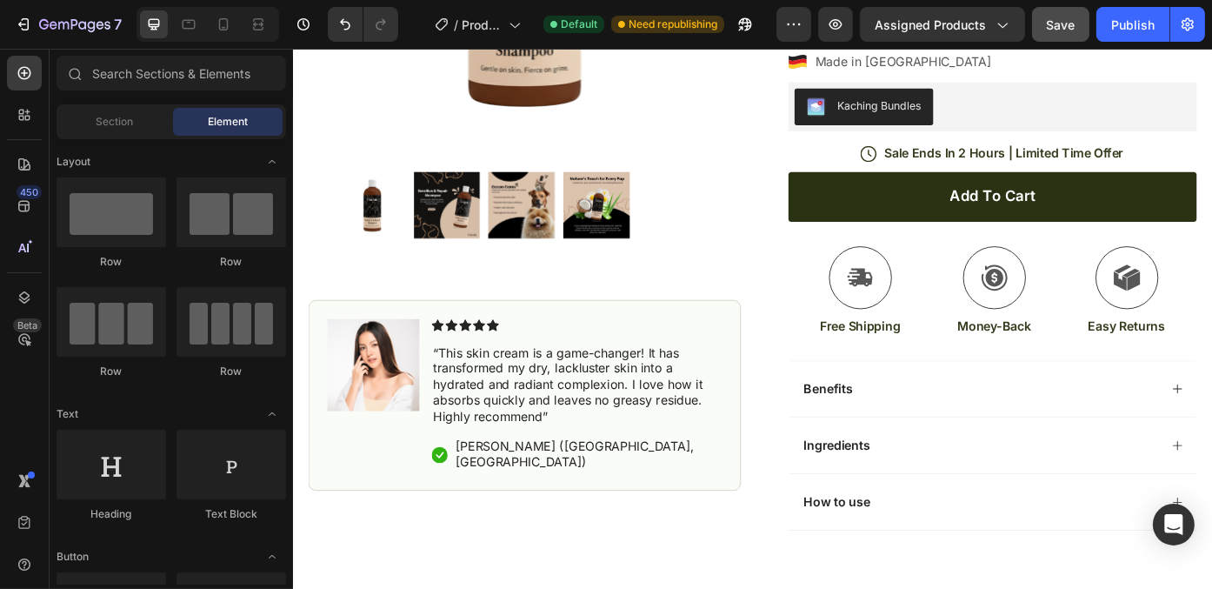
scroll to position [0, 0]
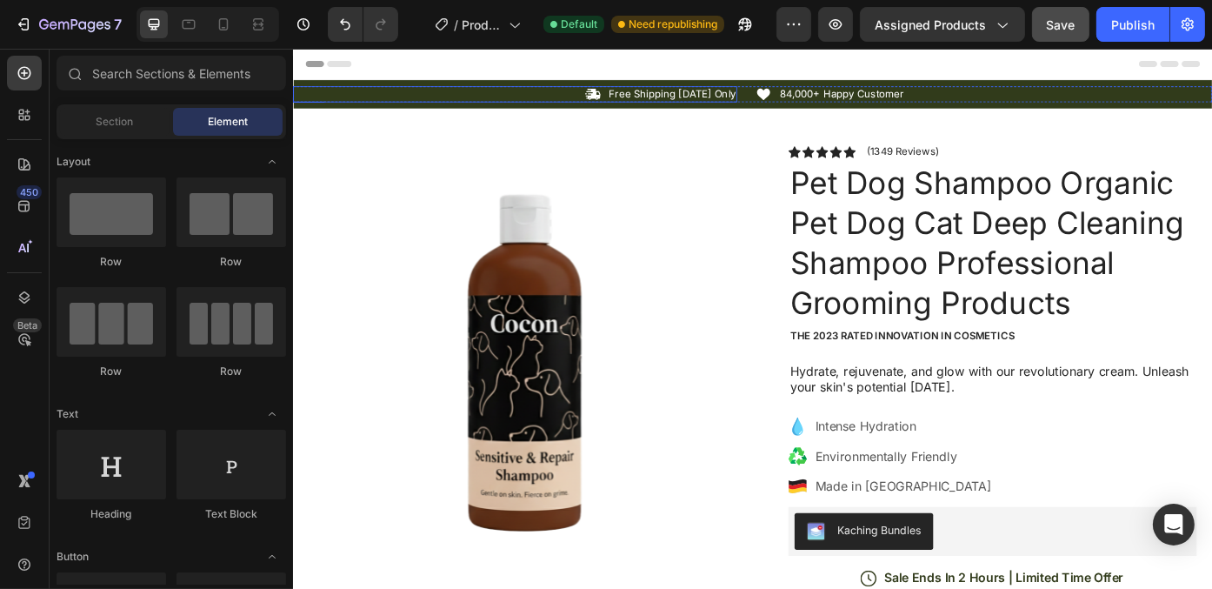
click at [455, 105] on div "Icon Free Shipping [DATE] Only Text Block Row" at bounding box center [544, 100] width 504 height 18
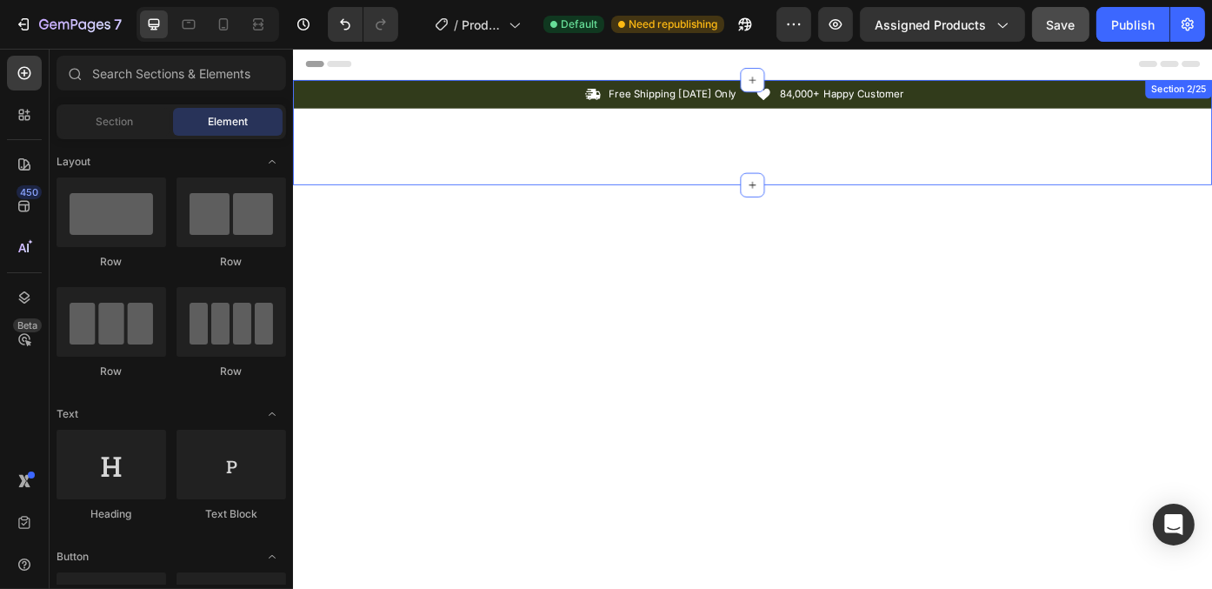
click at [459, 144] on div "Icon Free Shipping [DATE] Only Text Block Row Icon 84,000+ Happy Customer Text …" at bounding box center [814, 143] width 1044 height 119
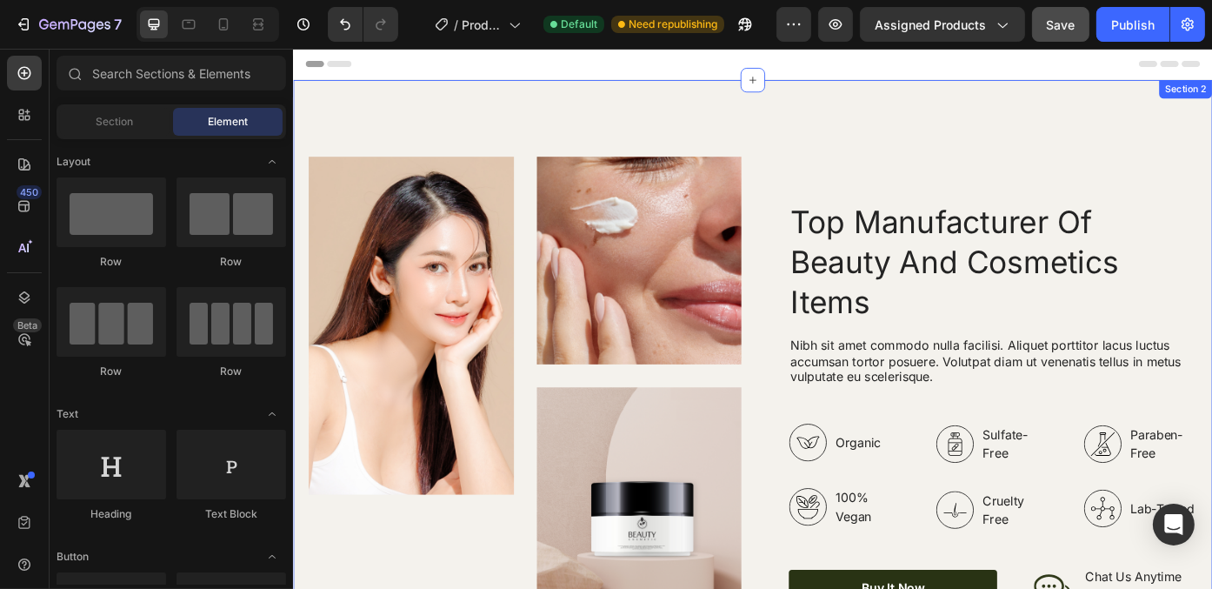
click at [545, 115] on div "Image Image Image Row Top Manufacturer Of Beauty And Cosmetics Items Heading Ni…" at bounding box center [814, 453] width 1044 height 738
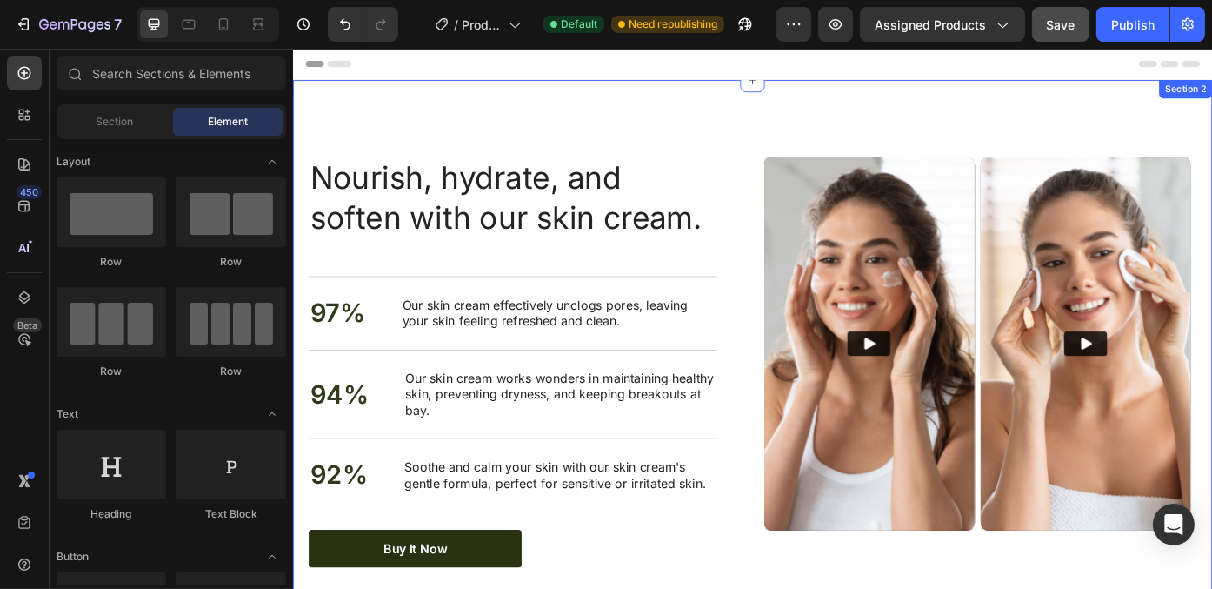
click at [557, 110] on div "Nourish, hydrate, and soften with our skin cream. Heading Nourish, hydrate, and…" at bounding box center [814, 403] width 1044 height 639
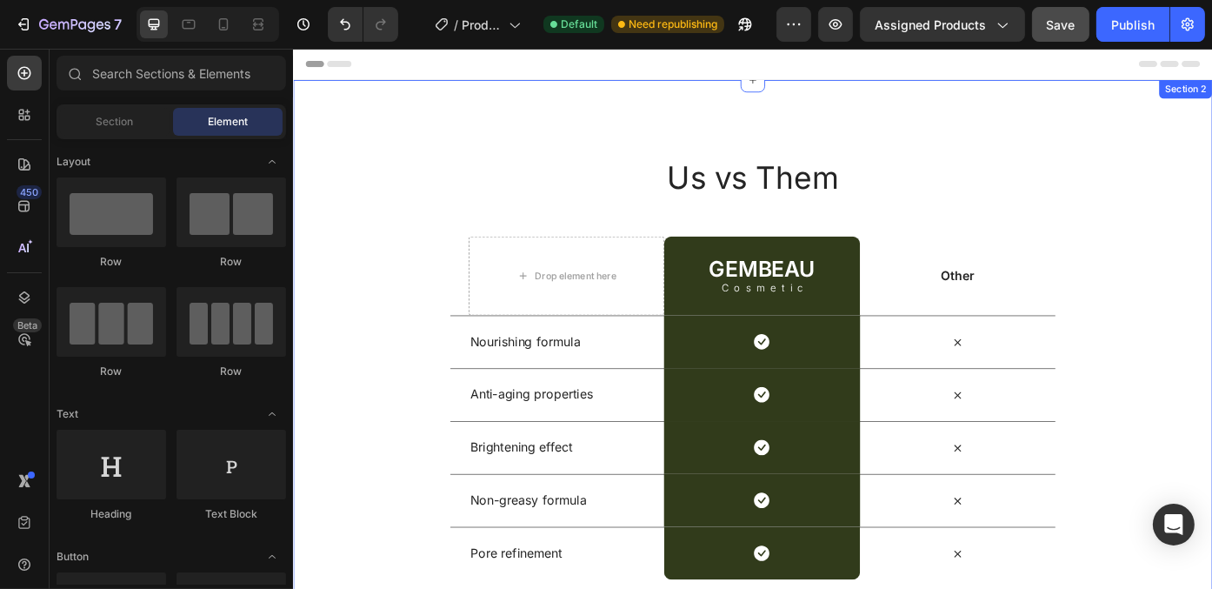
click at [429, 144] on div "Us vs Them Heading Row Drop element here GEMBEAU Heading Cosmetic Text Block Ro…" at bounding box center [814, 410] width 1044 height 653
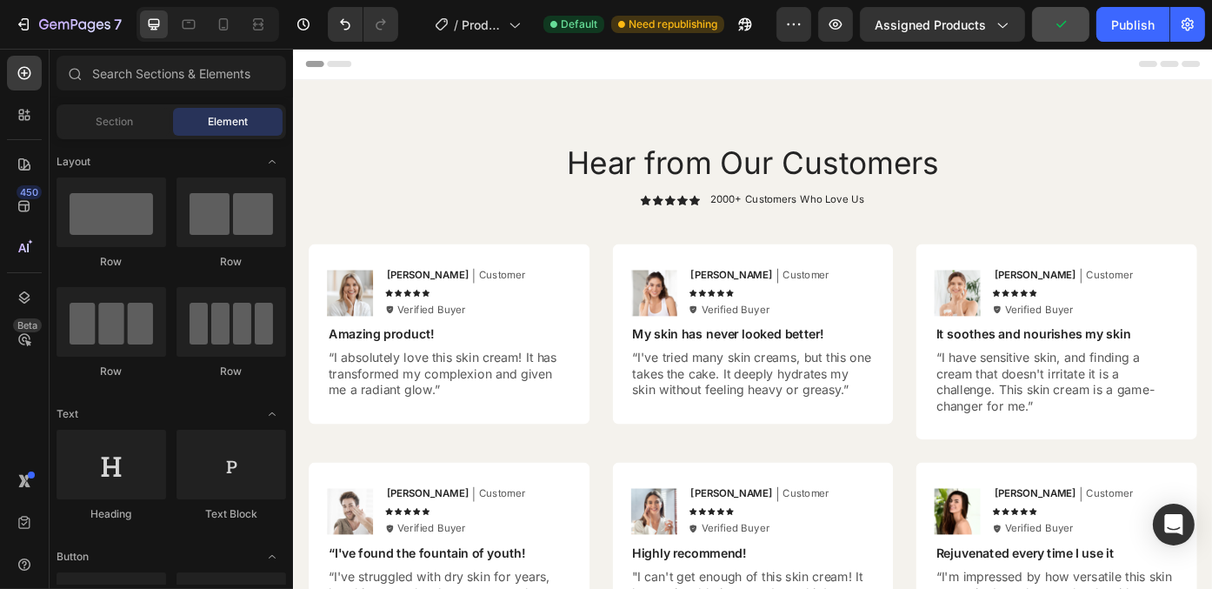
click at [449, 138] on div "Hear from Our Customers Heading Icon Icon Icon Icon Icon Icon List 2000+ Custom…" at bounding box center [814, 447] width 1044 height 726
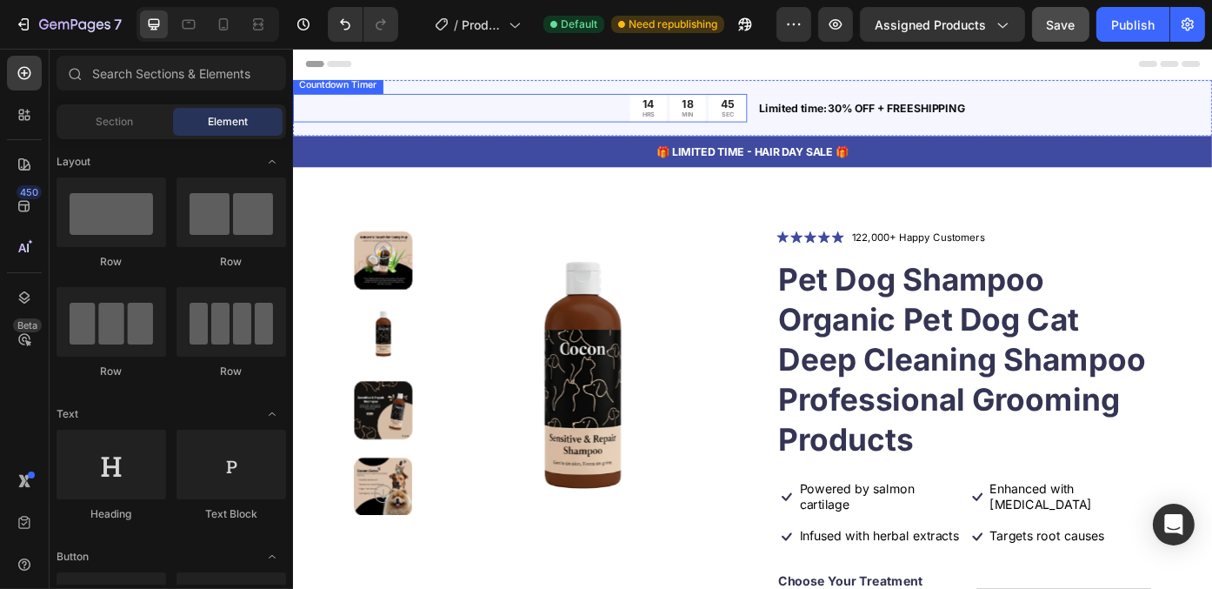
click at [459, 120] on div "14 HRS 18 MIN 45 SEC" at bounding box center [550, 116] width 516 height 32
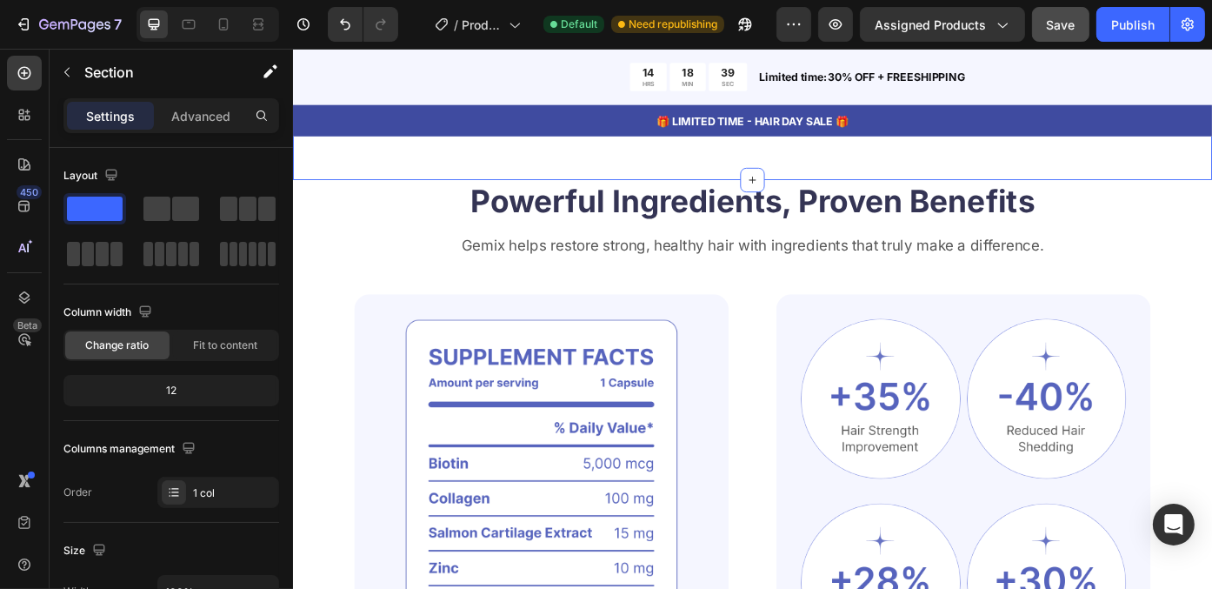
scroll to position [1218, 0]
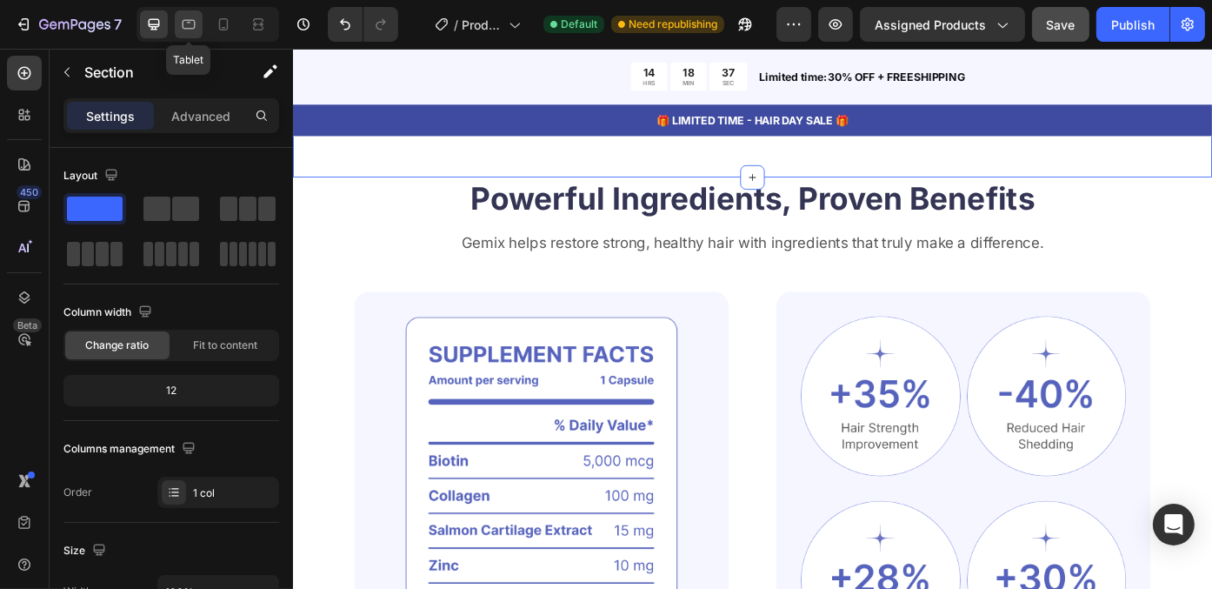
click at [184, 24] on icon at bounding box center [188, 24] width 17 height 17
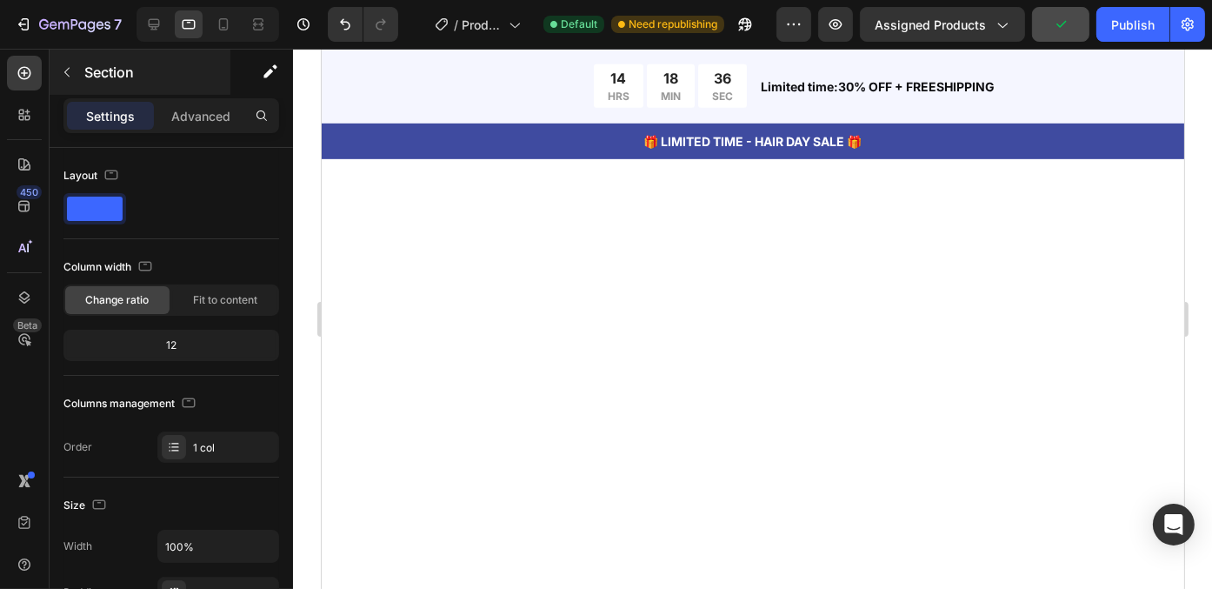
scroll to position [84, 0]
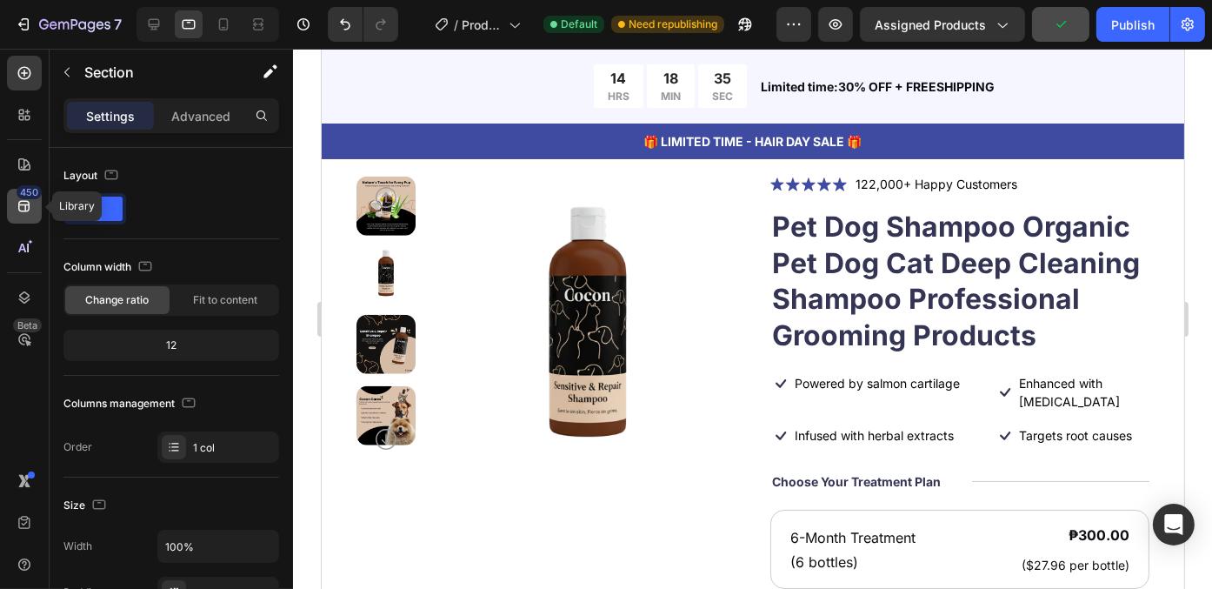
click at [22, 198] on div "450" at bounding box center [29, 192] width 25 height 14
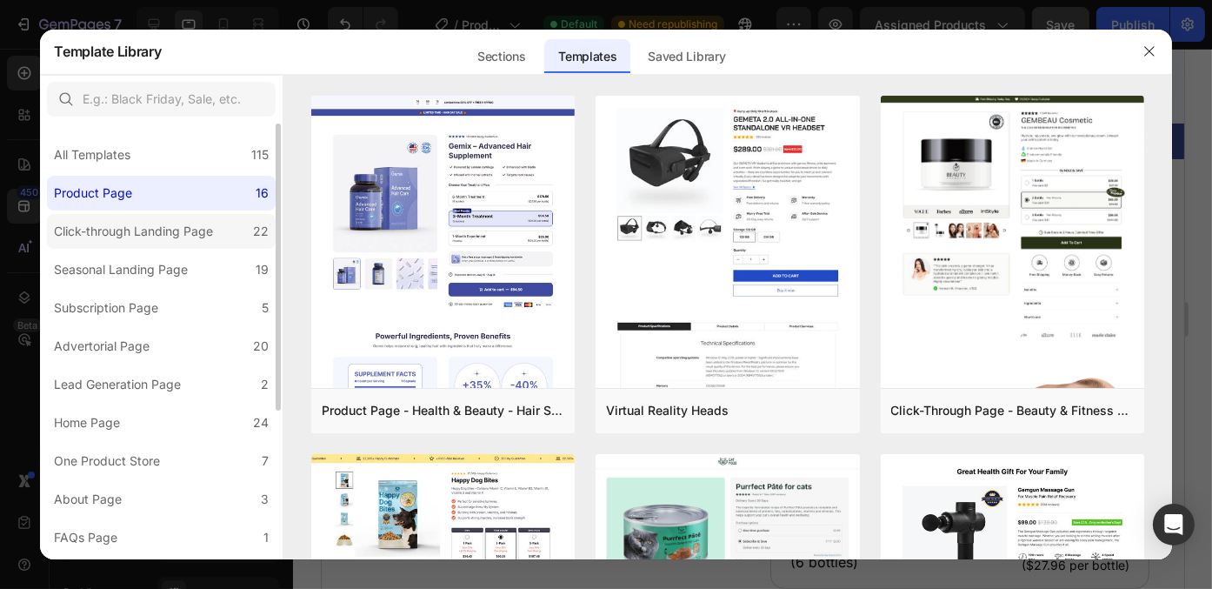
click at [116, 236] on div "Click-through Landing Page" at bounding box center [133, 231] width 159 height 21
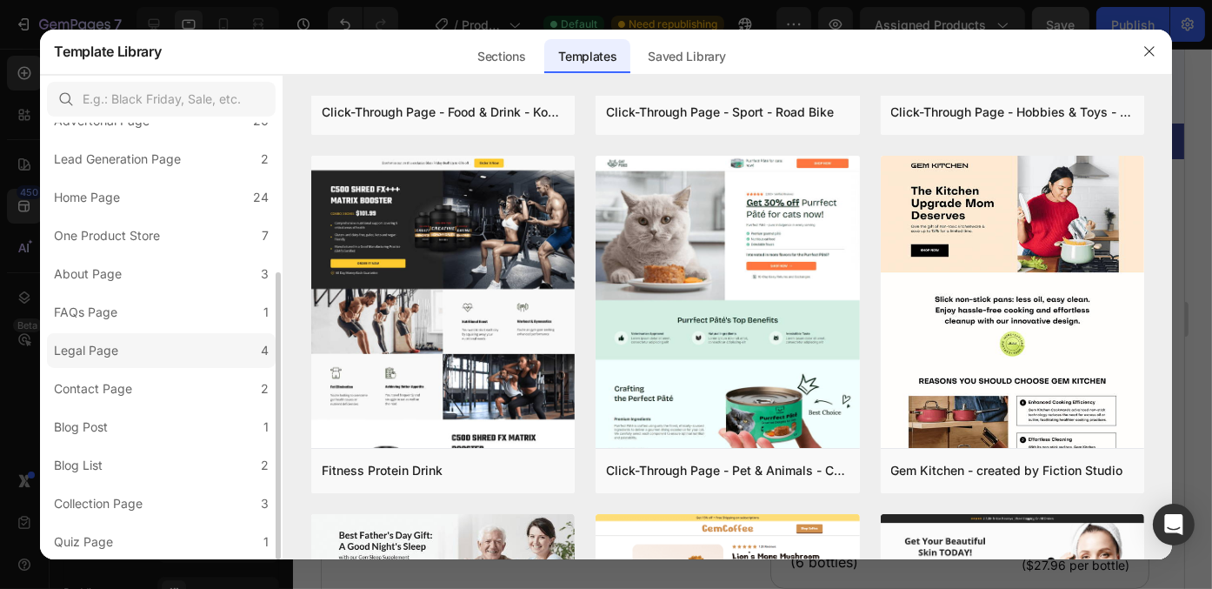
scroll to position [0, 0]
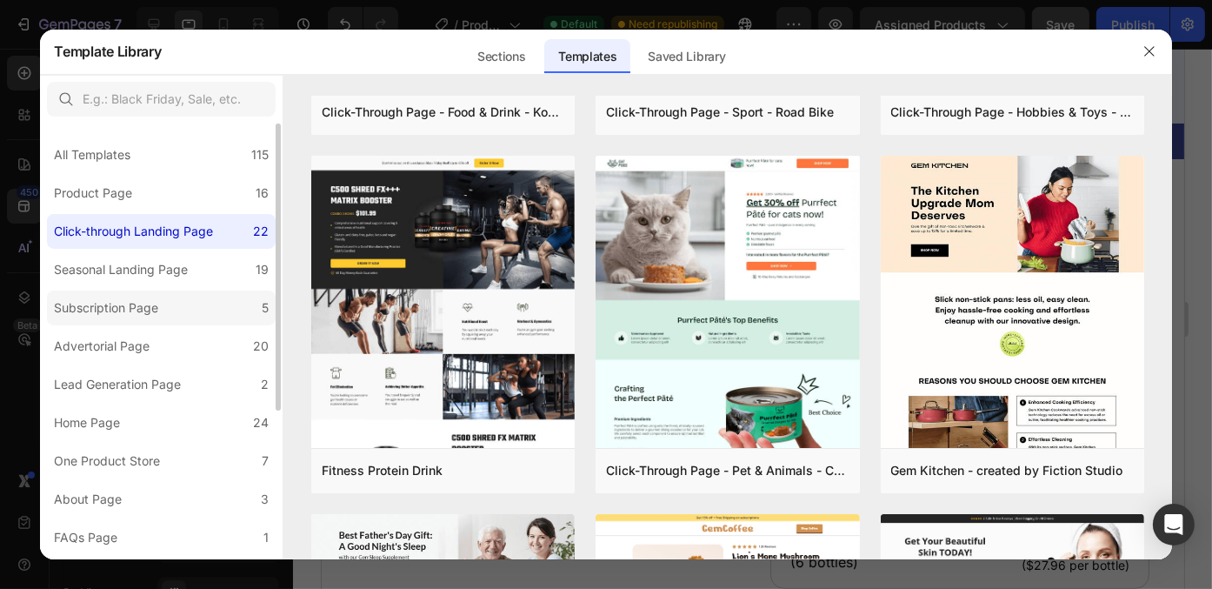
click at [163, 310] on div "Subscription Page" at bounding box center [109, 307] width 111 height 21
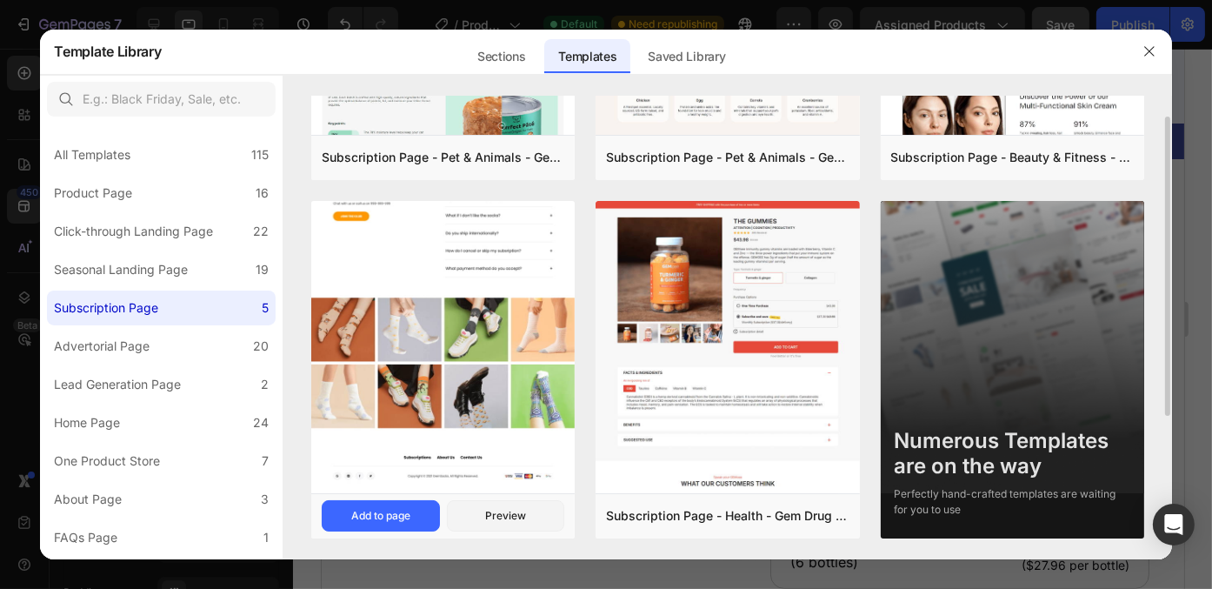
scroll to position [79, 0]
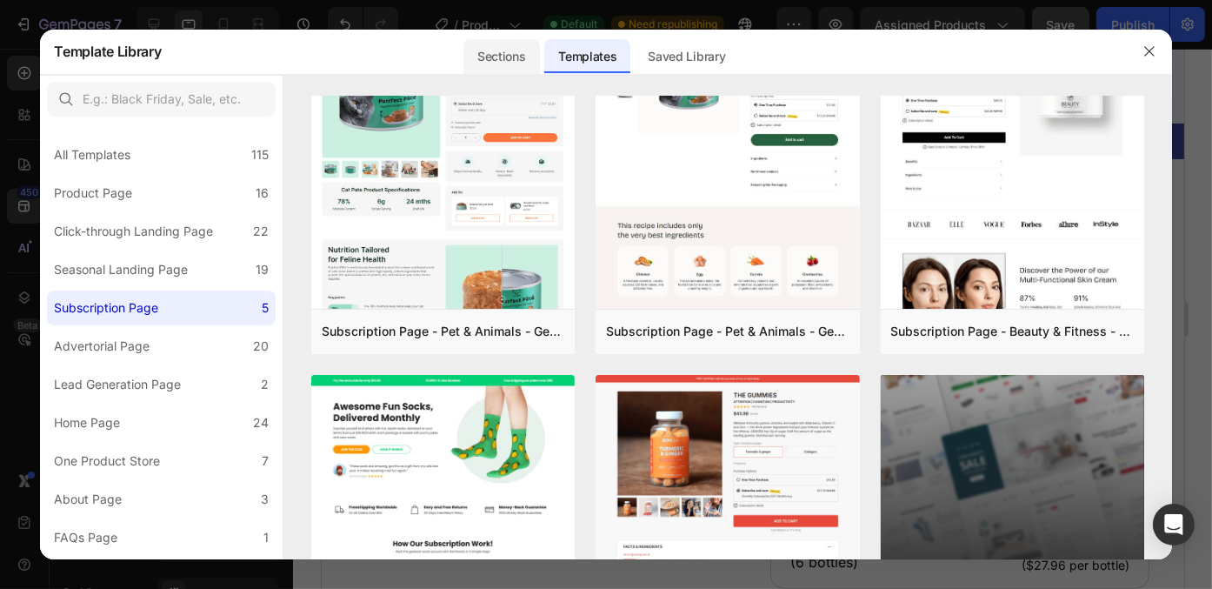
click at [488, 53] on div "Sections" at bounding box center [502, 56] width 76 height 35
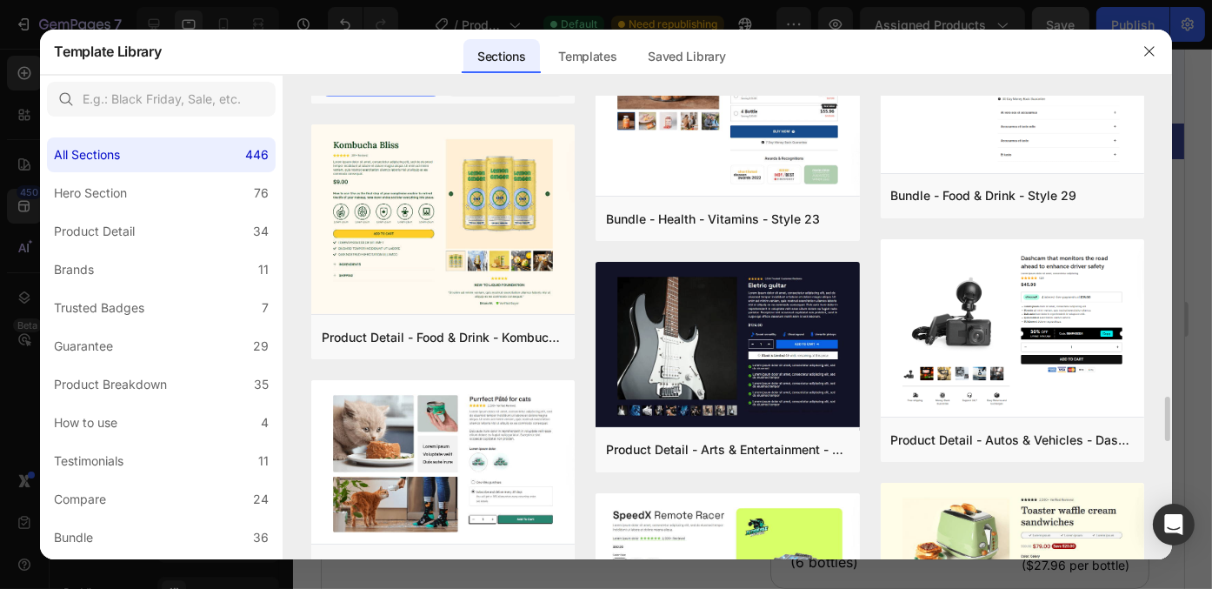
scroll to position [3759, 0]
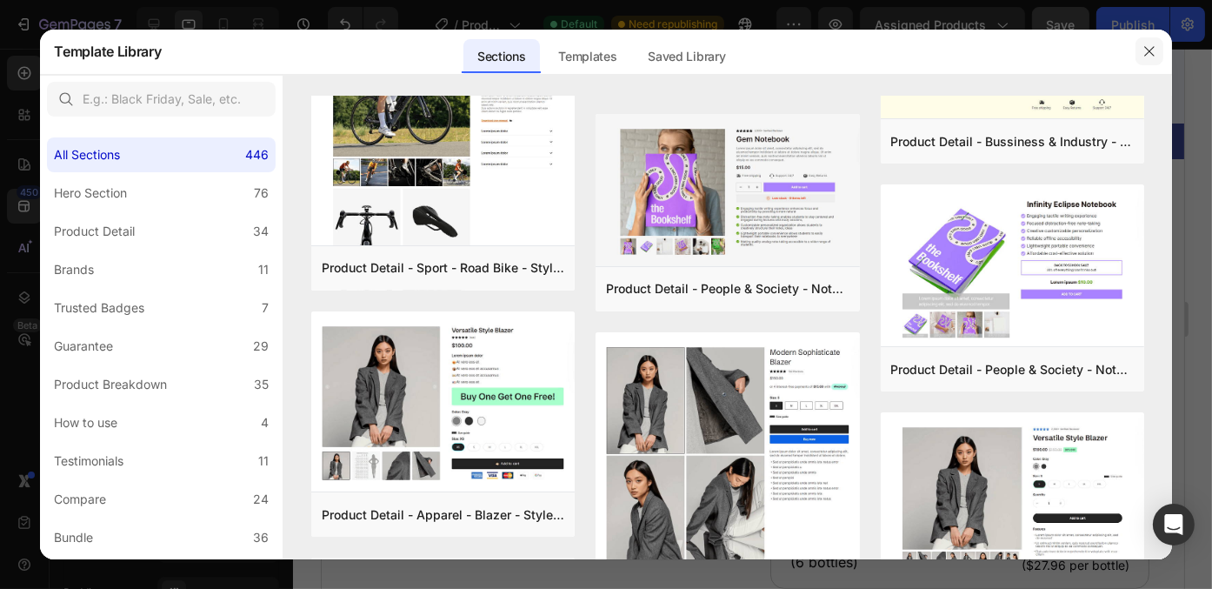
click at [1152, 51] on icon "button" at bounding box center [1150, 51] width 14 height 14
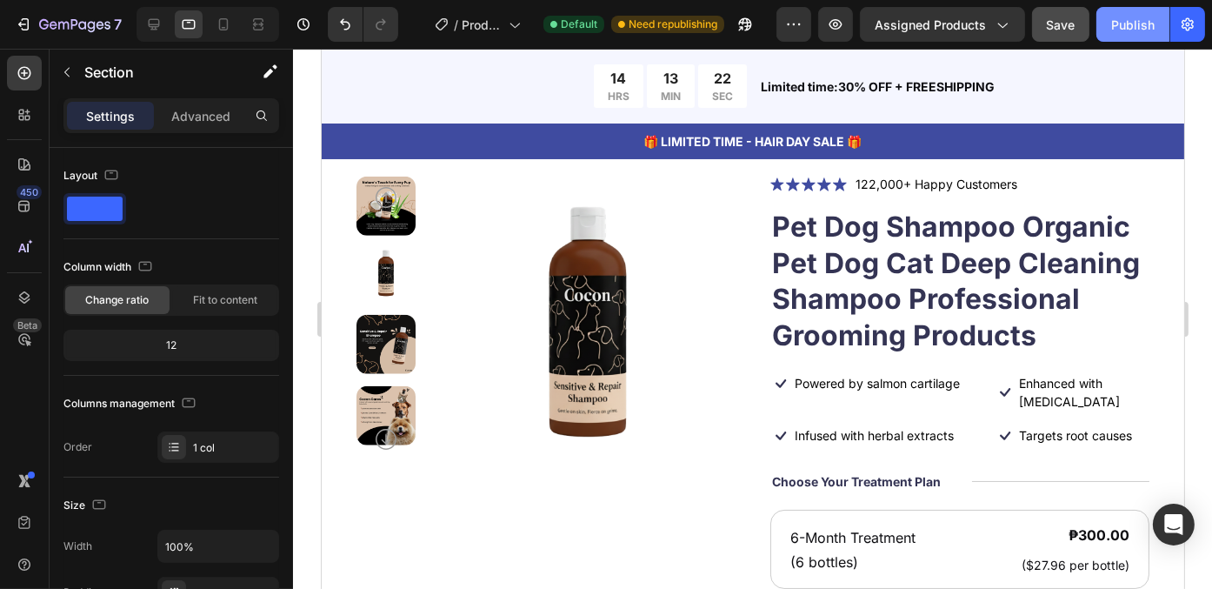
click at [1134, 32] on div "Publish" at bounding box center [1133, 25] width 43 height 18
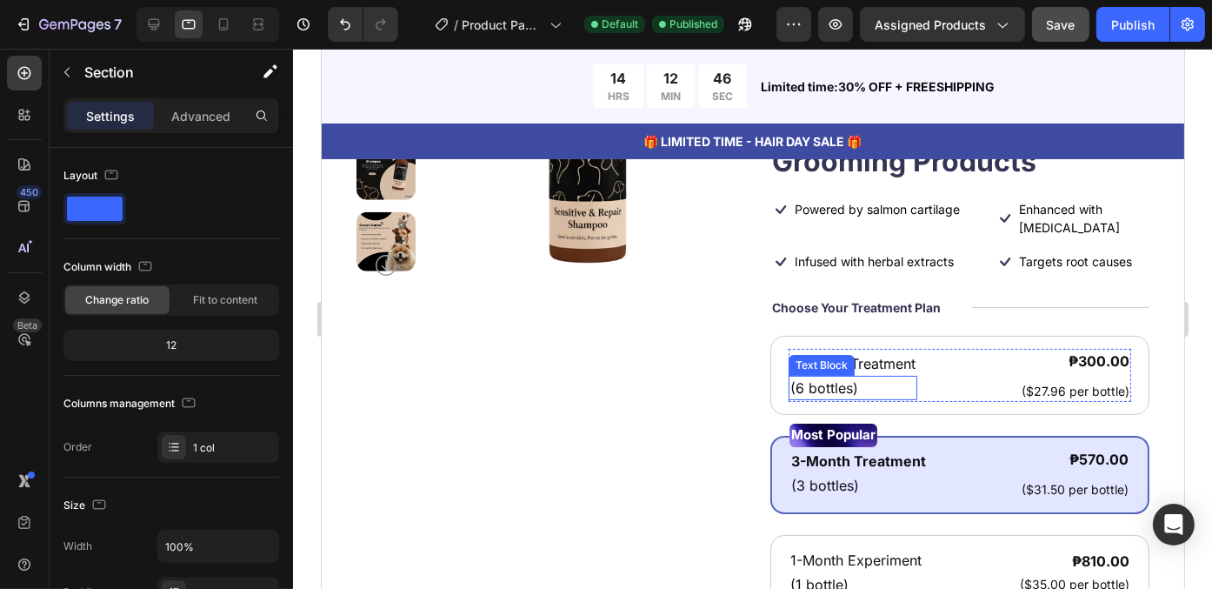
scroll to position [0, 0]
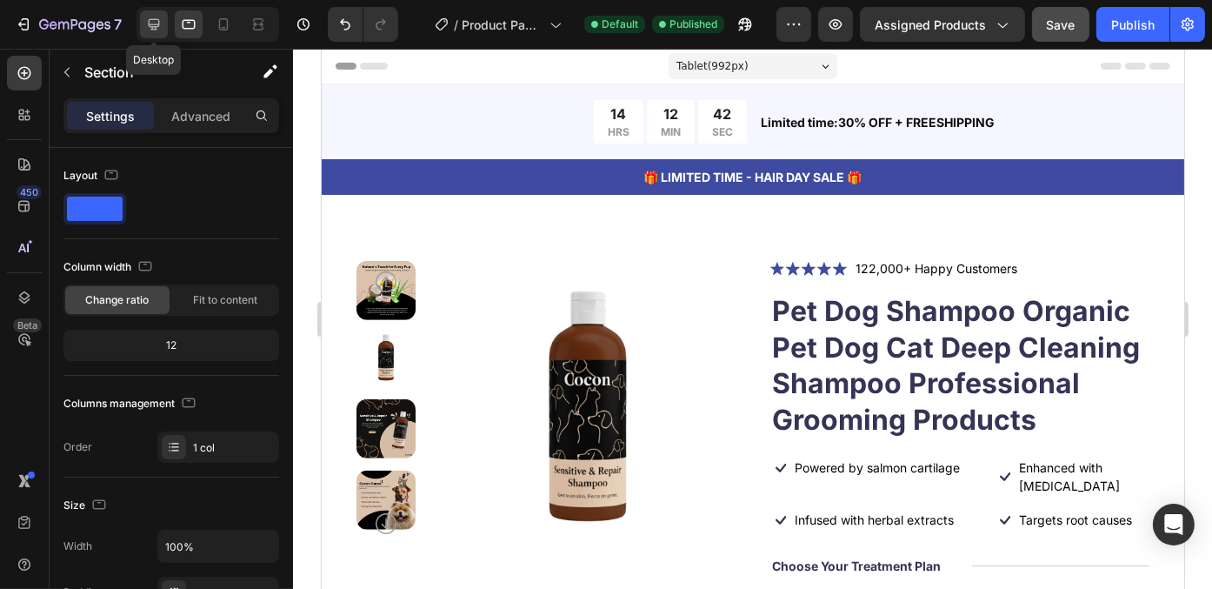
click at [150, 27] on icon at bounding box center [153, 24] width 17 height 17
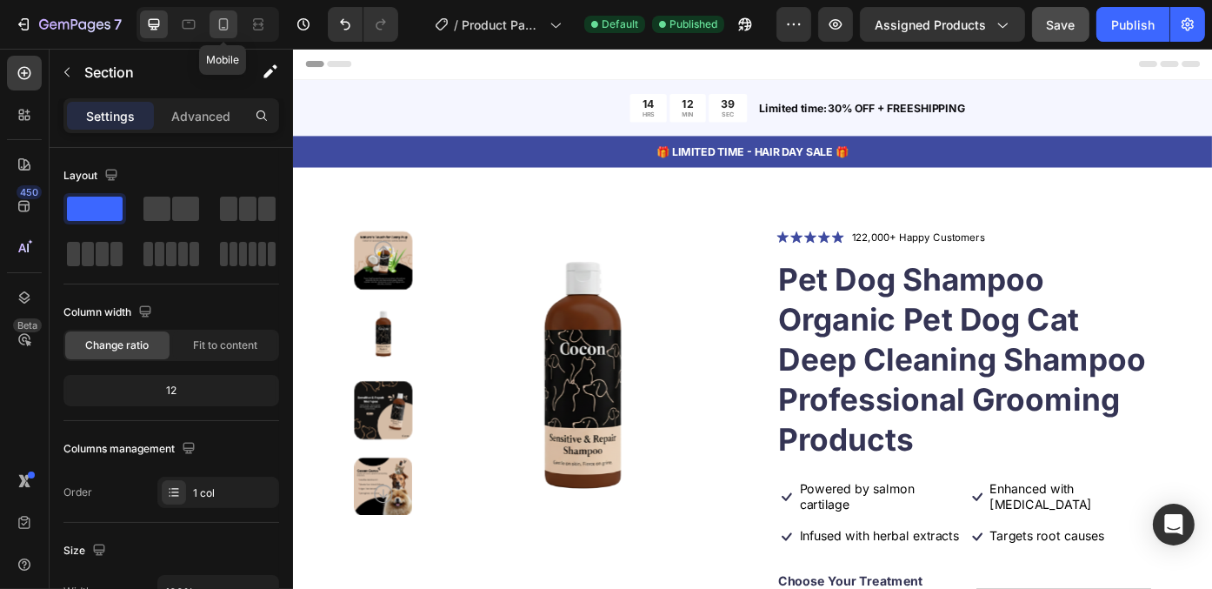
click at [232, 20] on div at bounding box center [224, 24] width 28 height 28
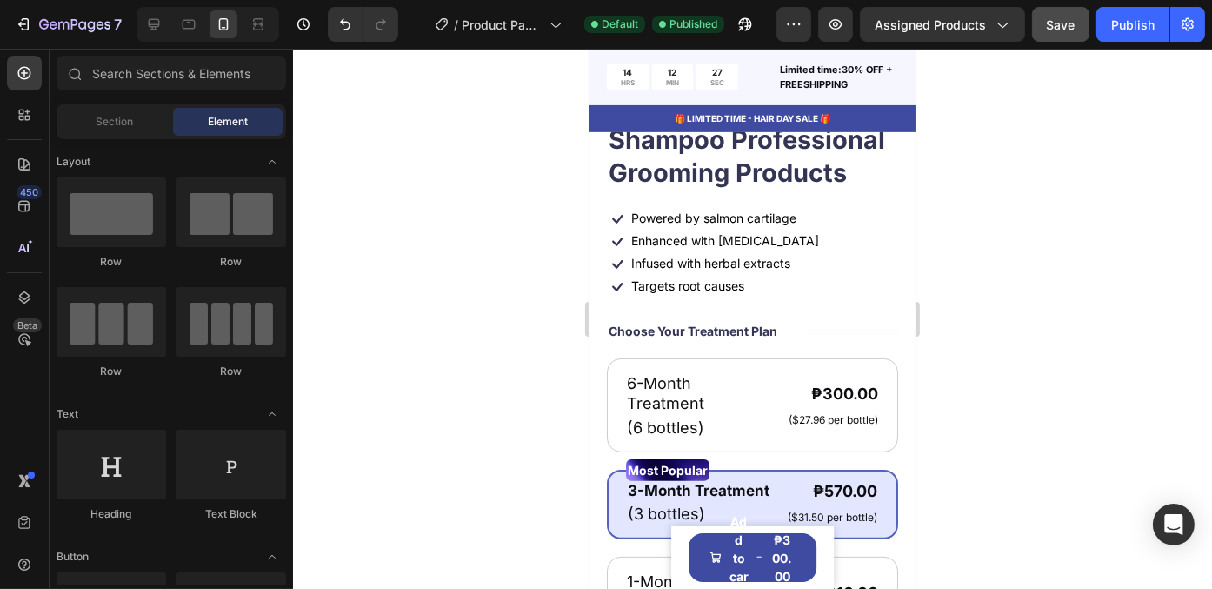
scroll to position [87, 0]
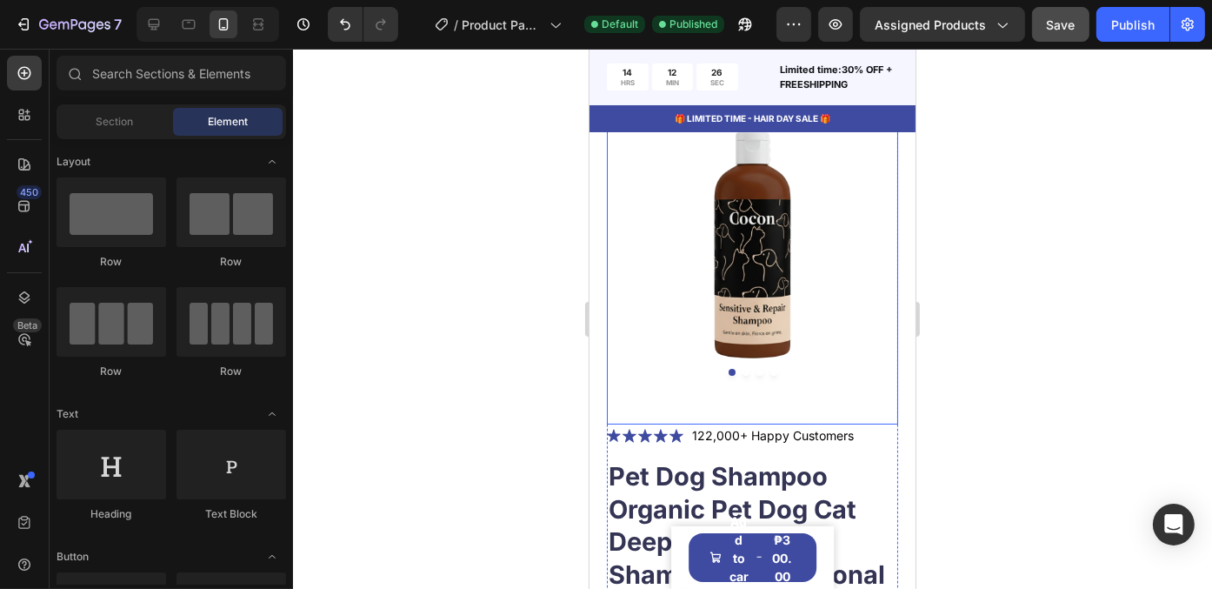
click at [742, 369] on button "Dot" at bounding box center [745, 372] width 7 height 7
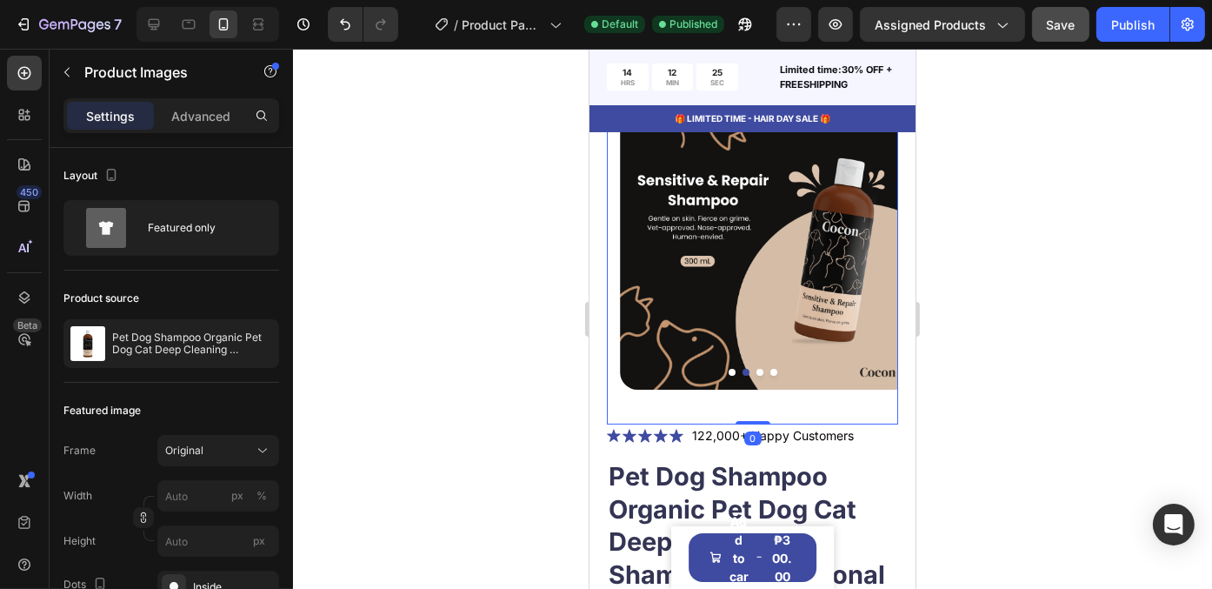
click at [756, 369] on button "Dot" at bounding box center [759, 372] width 7 height 7
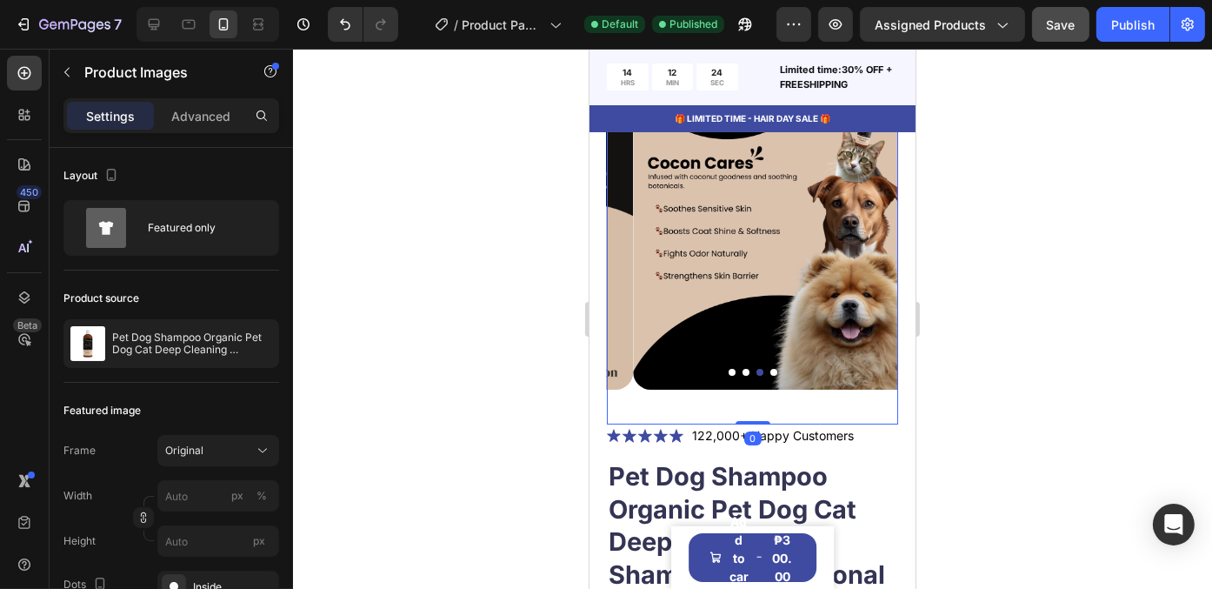
click at [770, 369] on button "Dot" at bounding box center [773, 372] width 7 height 7
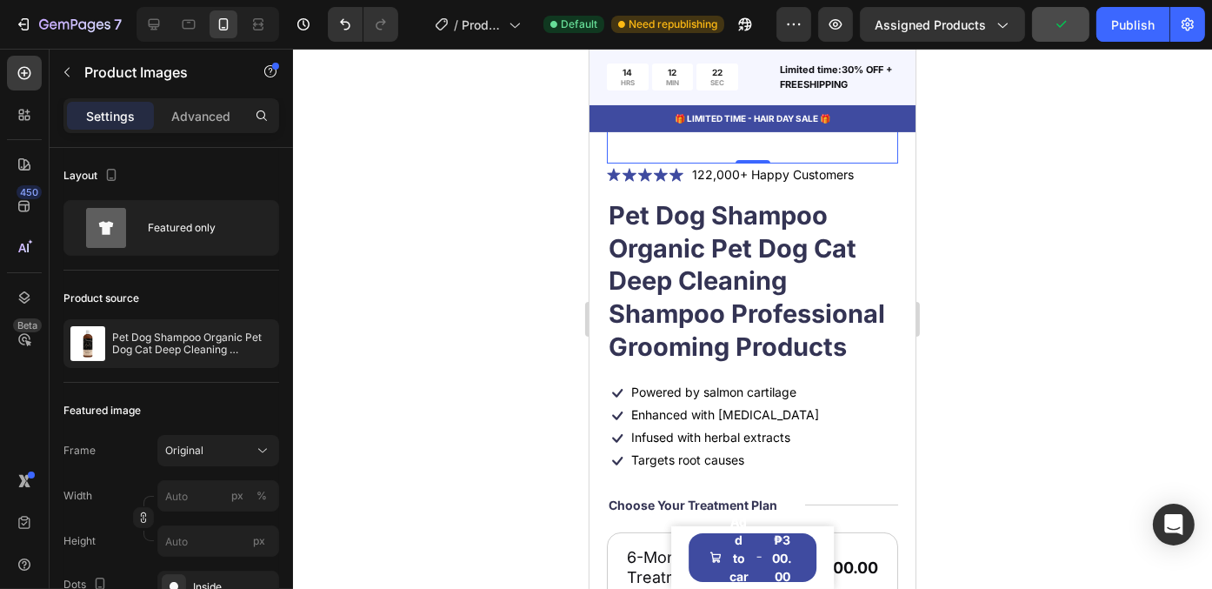
scroll to position [0, 0]
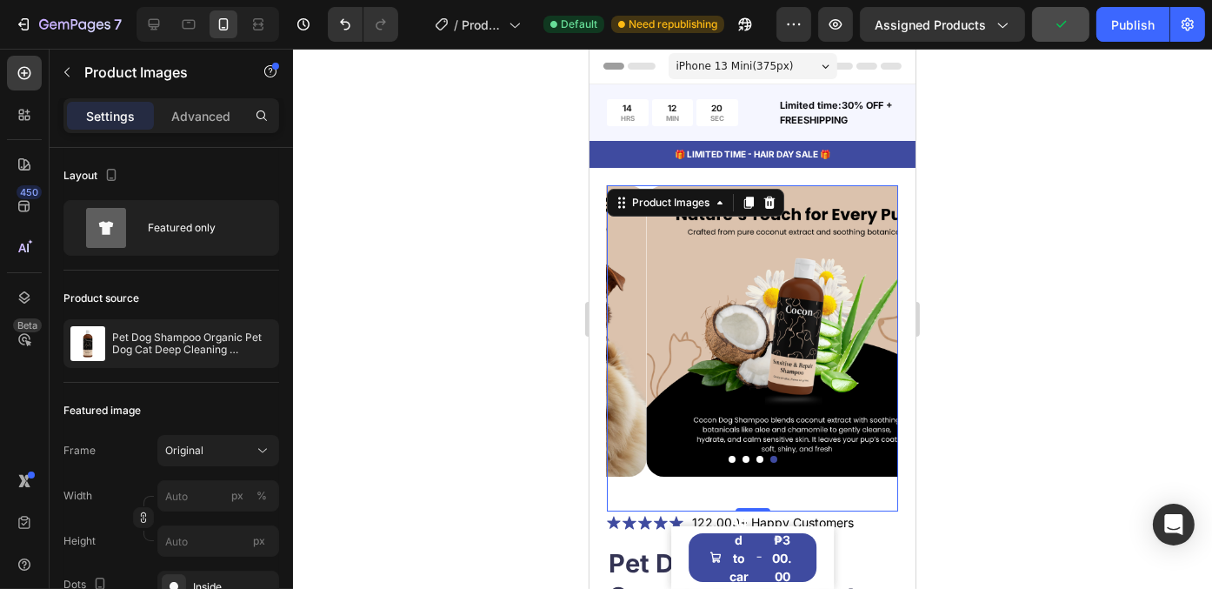
click at [728, 456] on button "Dot" at bounding box center [731, 459] width 7 height 7
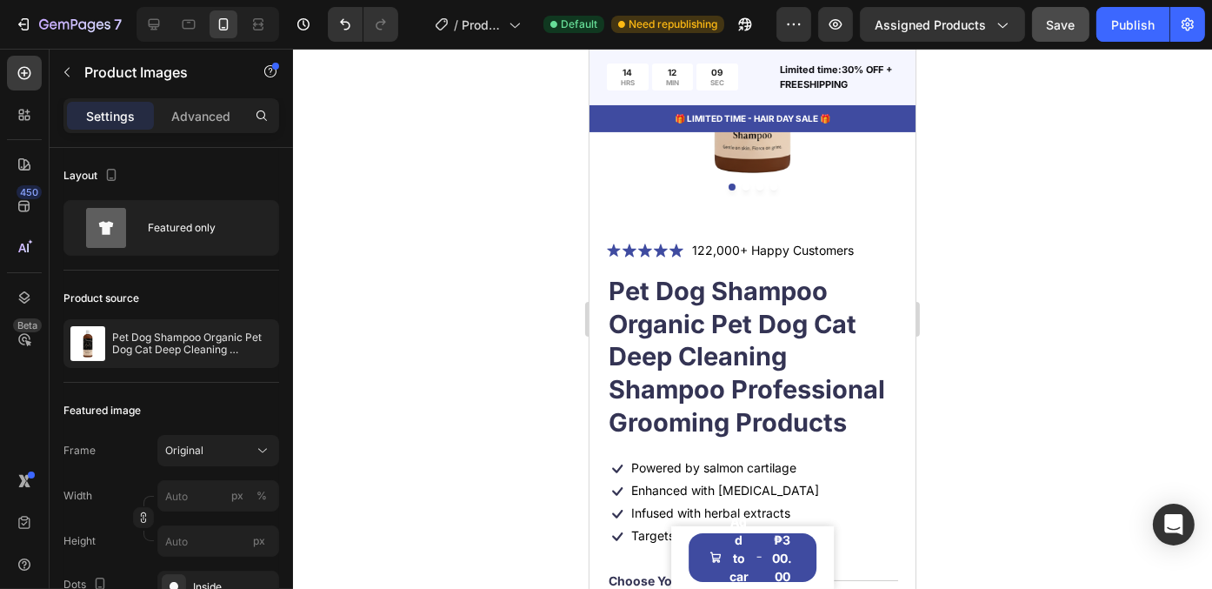
scroll to position [348, 0]
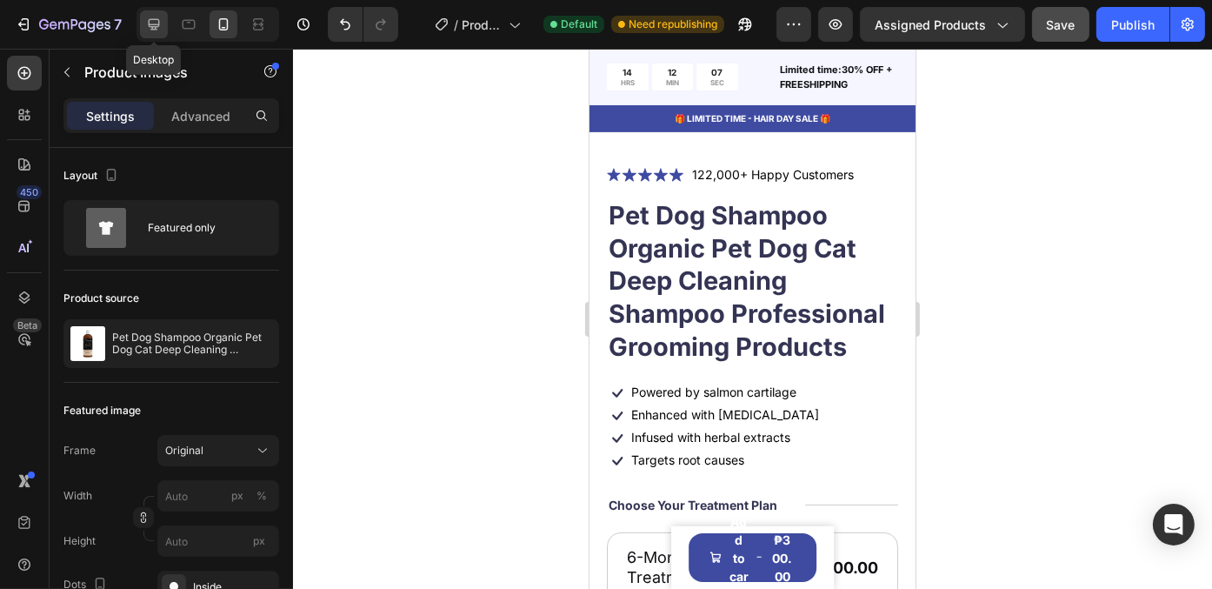
click at [149, 28] on icon at bounding box center [153, 24] width 17 height 17
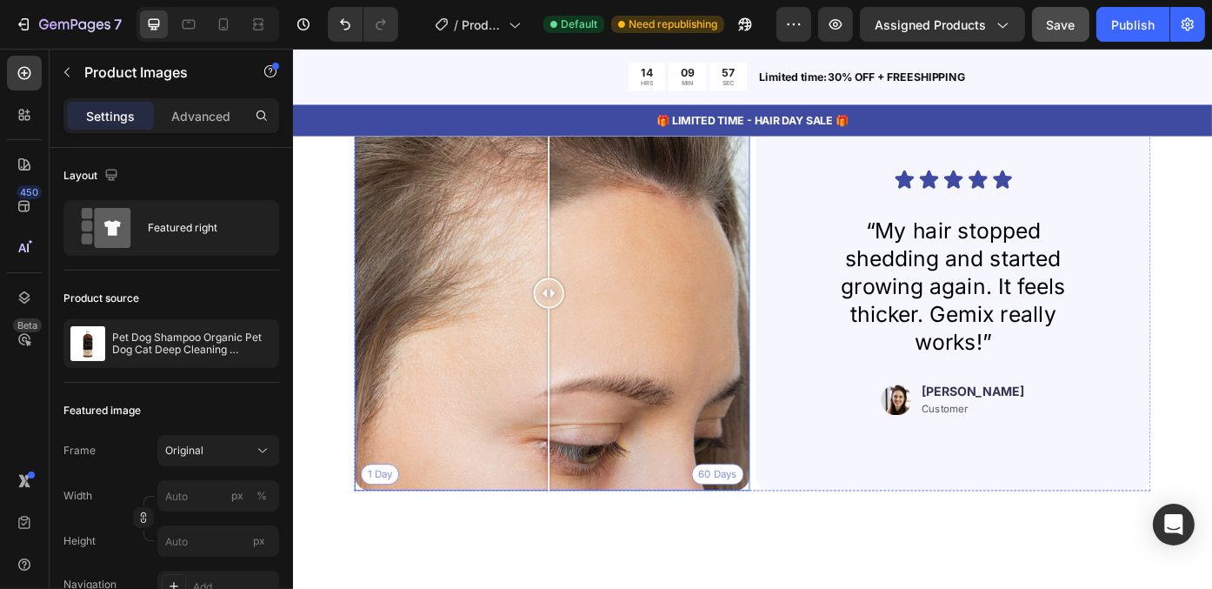
scroll to position [4175, 0]
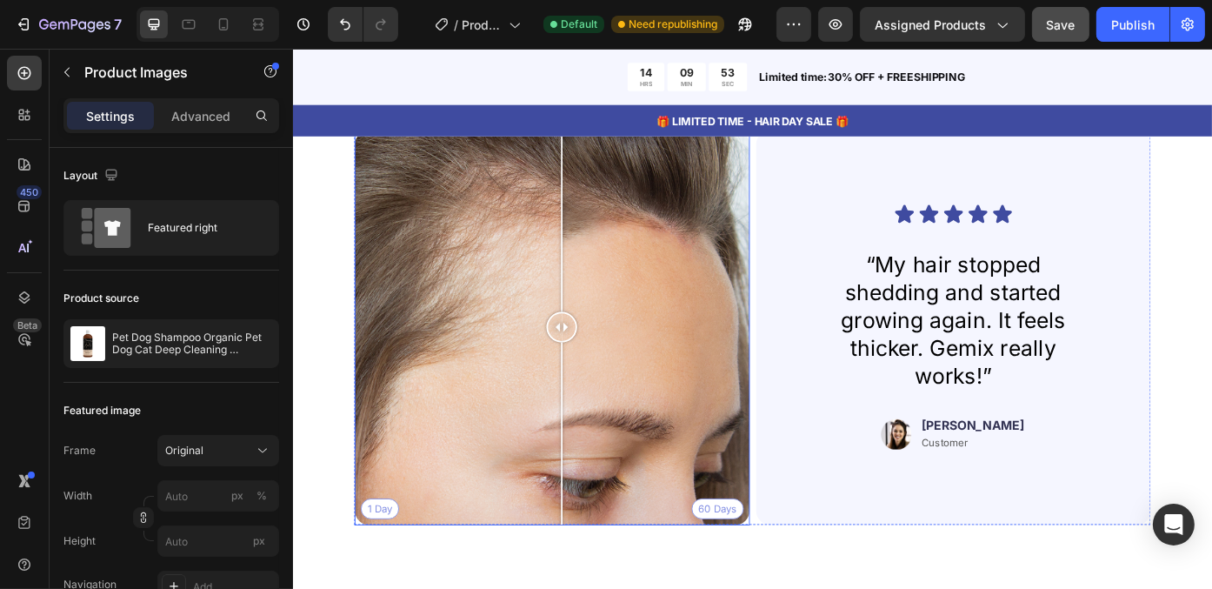
drag, startPoint x: 585, startPoint y: 346, endPoint x: 598, endPoint y: 400, distance: 55.3
click at [598, 400] on div at bounding box center [597, 365] width 35 height 449
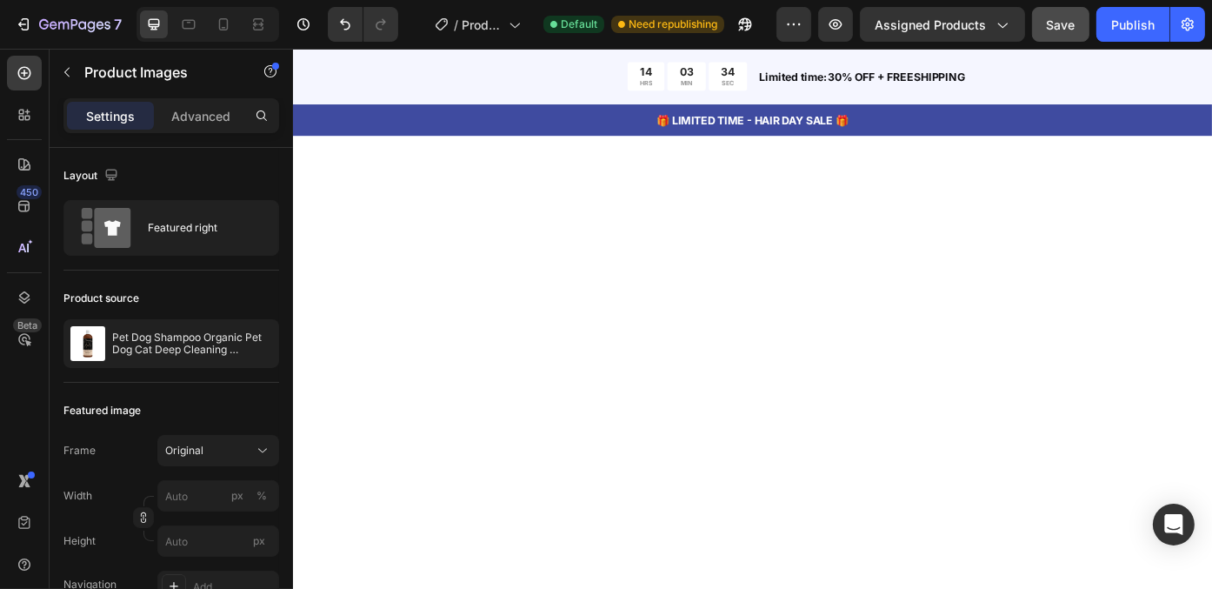
scroll to position [696, 0]
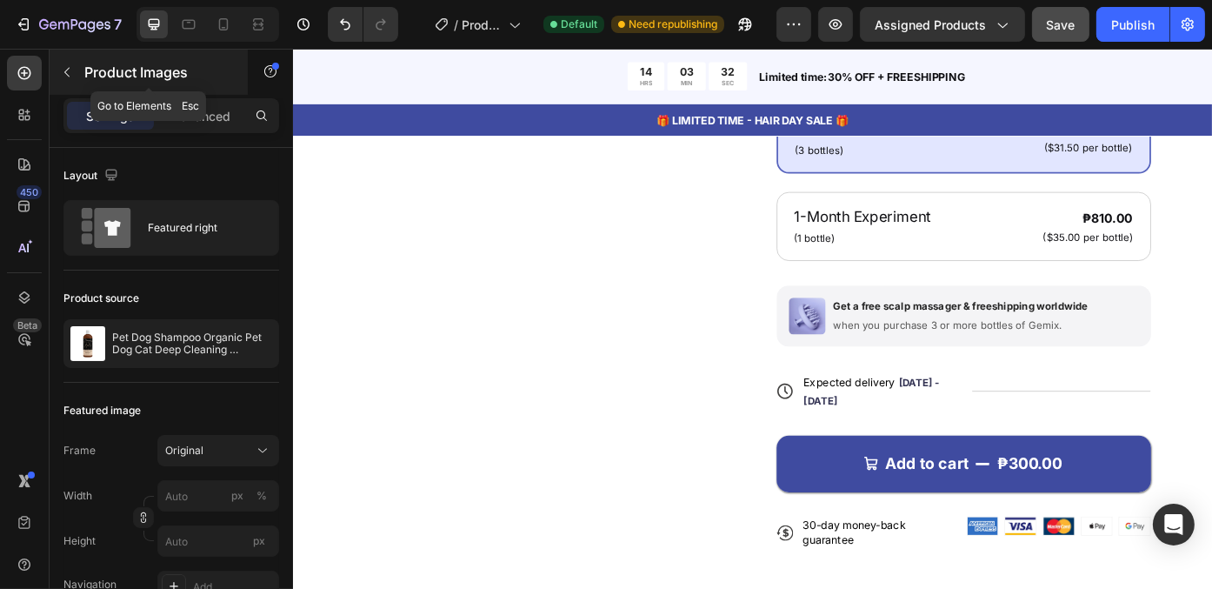
click at [77, 78] on button "button" at bounding box center [67, 72] width 28 height 28
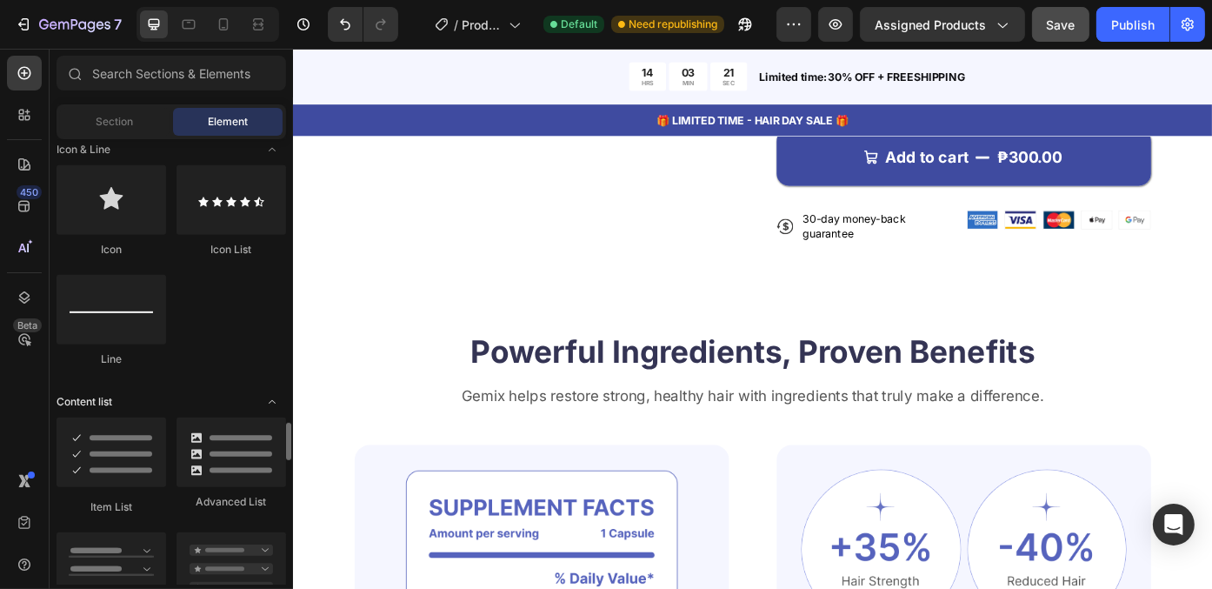
scroll to position [1305, 0]
